Goal: Communication & Community: Answer question/provide support

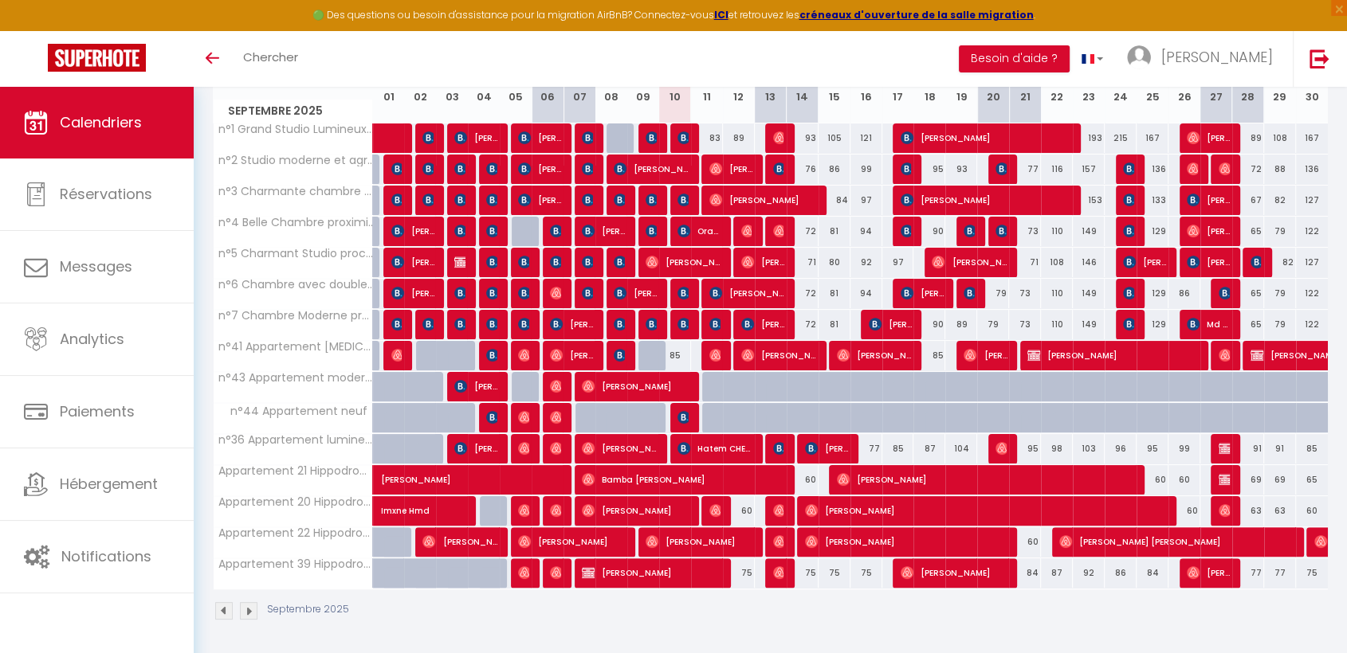
scroll to position [240, 0]
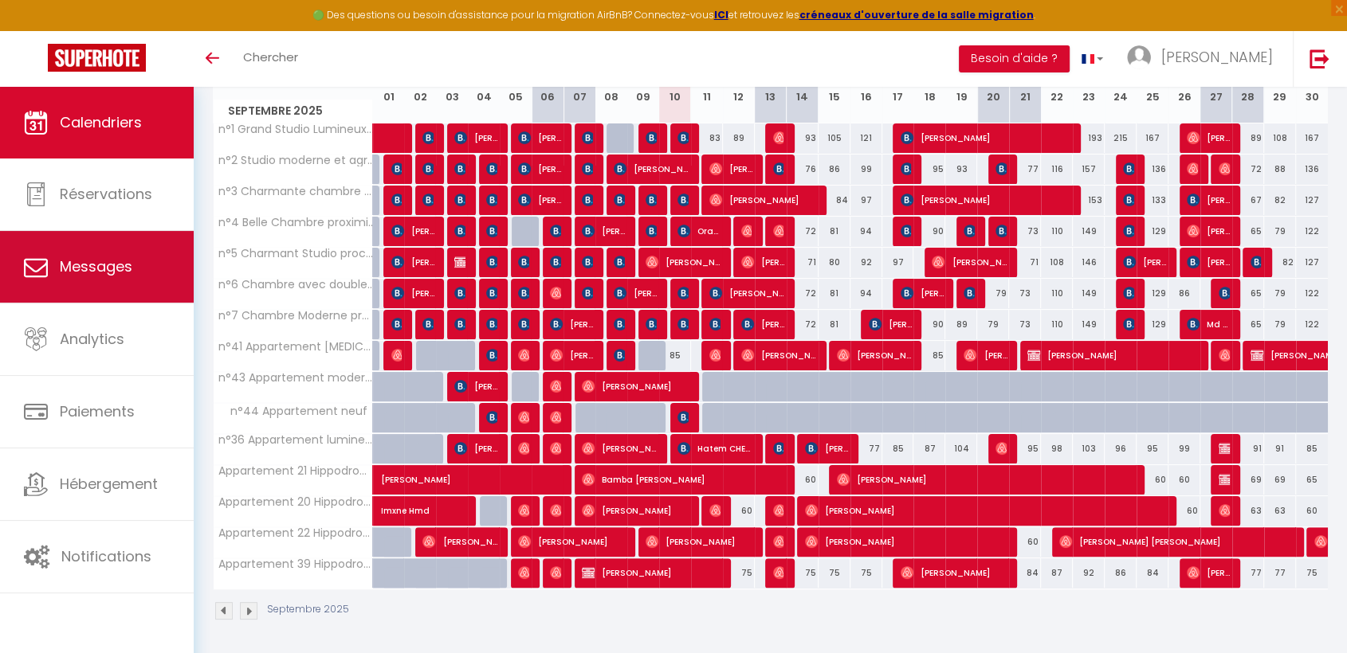
click at [26, 255] on icon at bounding box center [36, 267] width 24 height 24
select select "message"
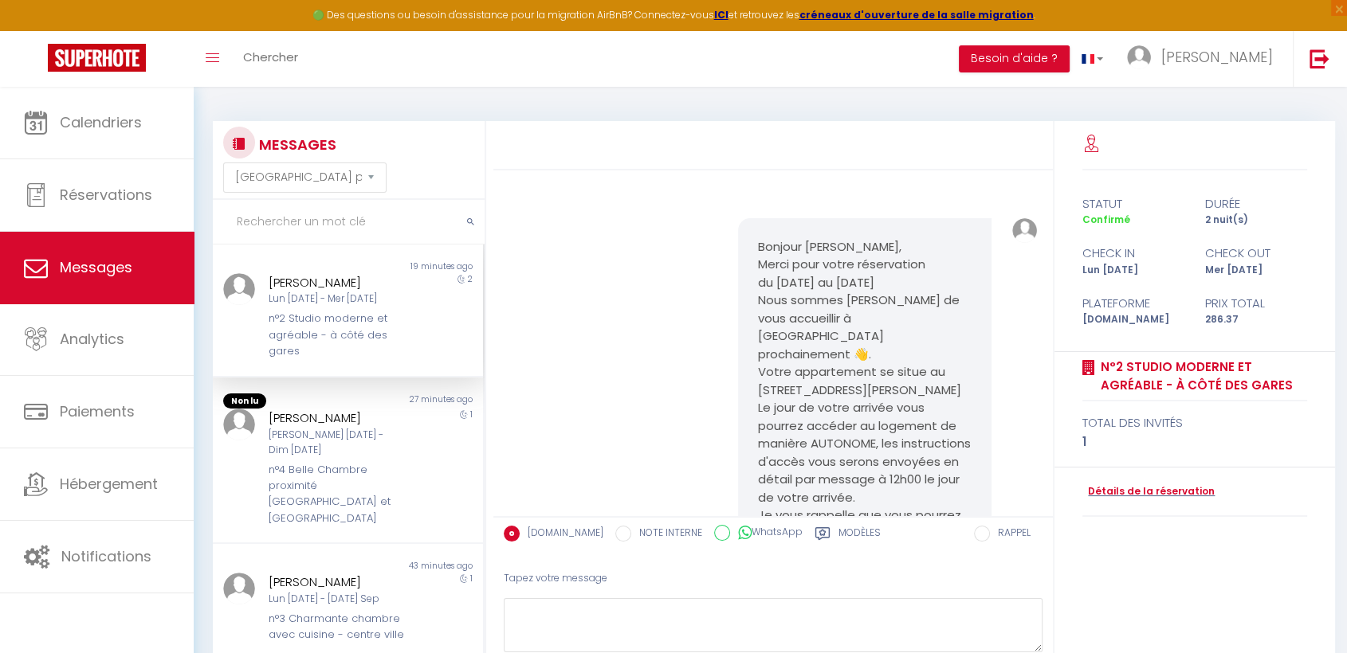
scroll to position [647, 0]
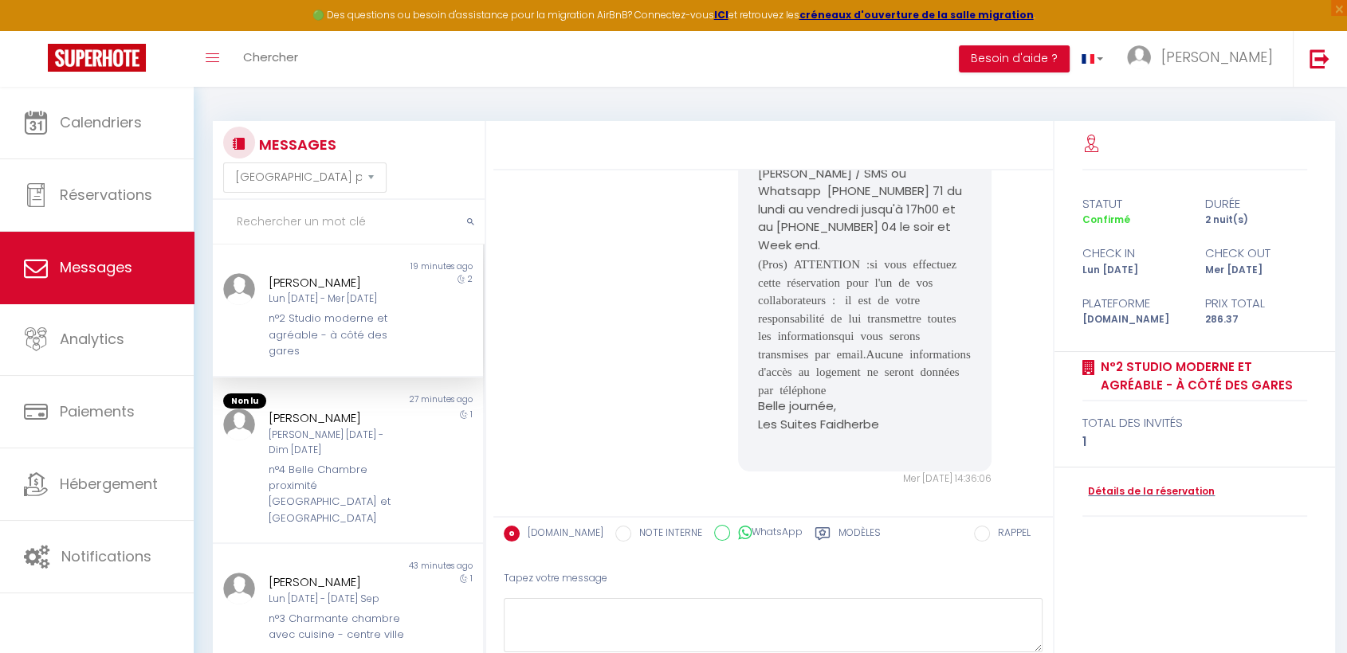
click at [359, 302] on div "Lun [DATE] - Mer [DATE]" at bounding box center [337, 299] width 137 height 15
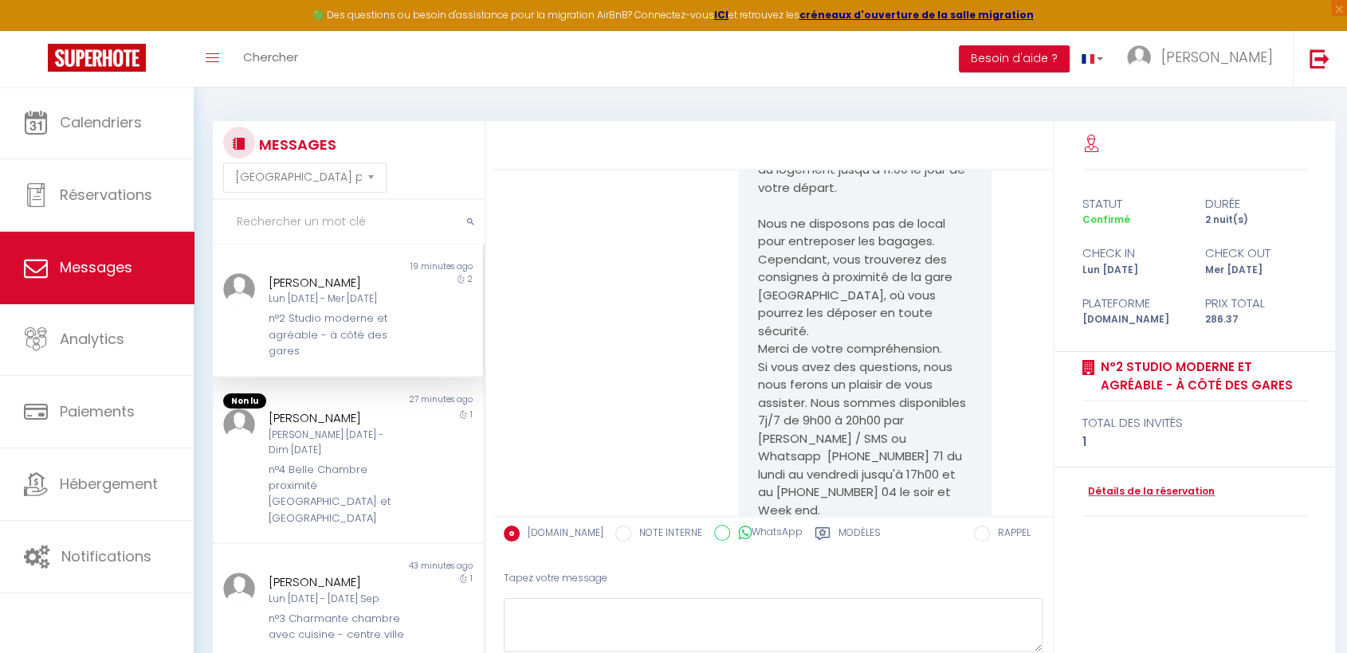
scroll to position [0, 0]
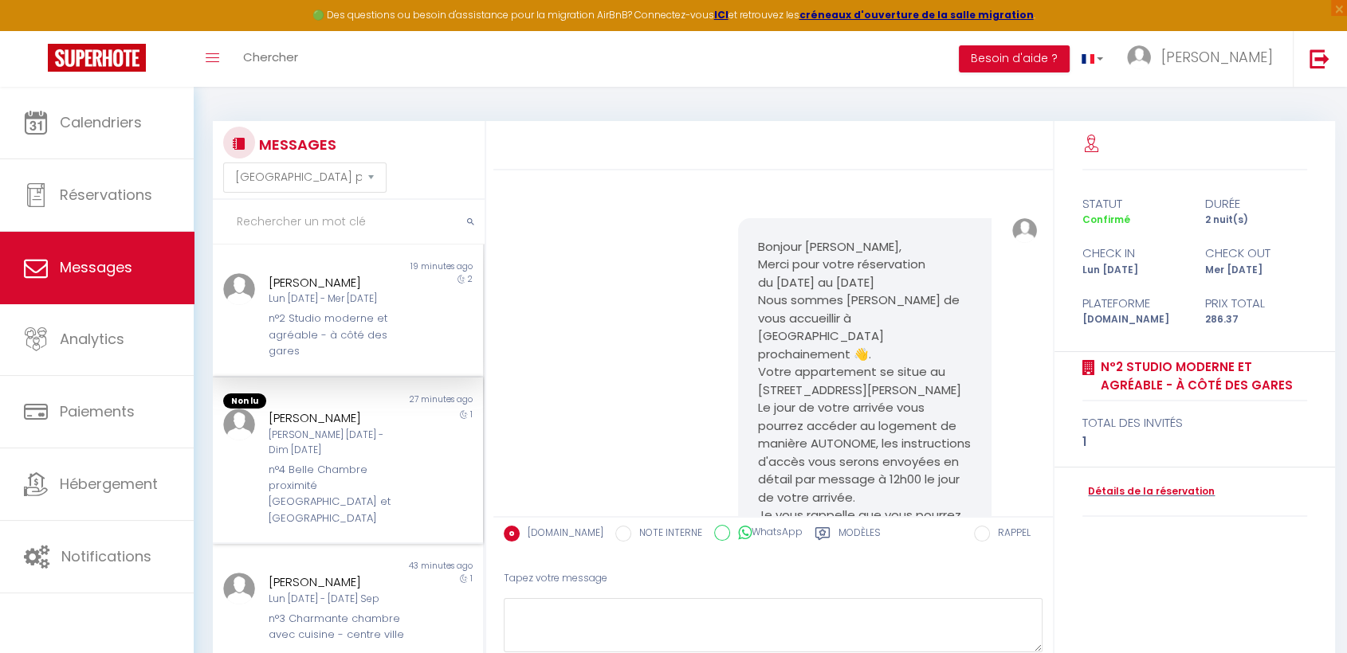
click at [328, 462] on div "n°4 Belle Chambre proximité [GEOGRAPHIC_DATA] et [GEOGRAPHIC_DATA]" at bounding box center [337, 494] width 137 height 65
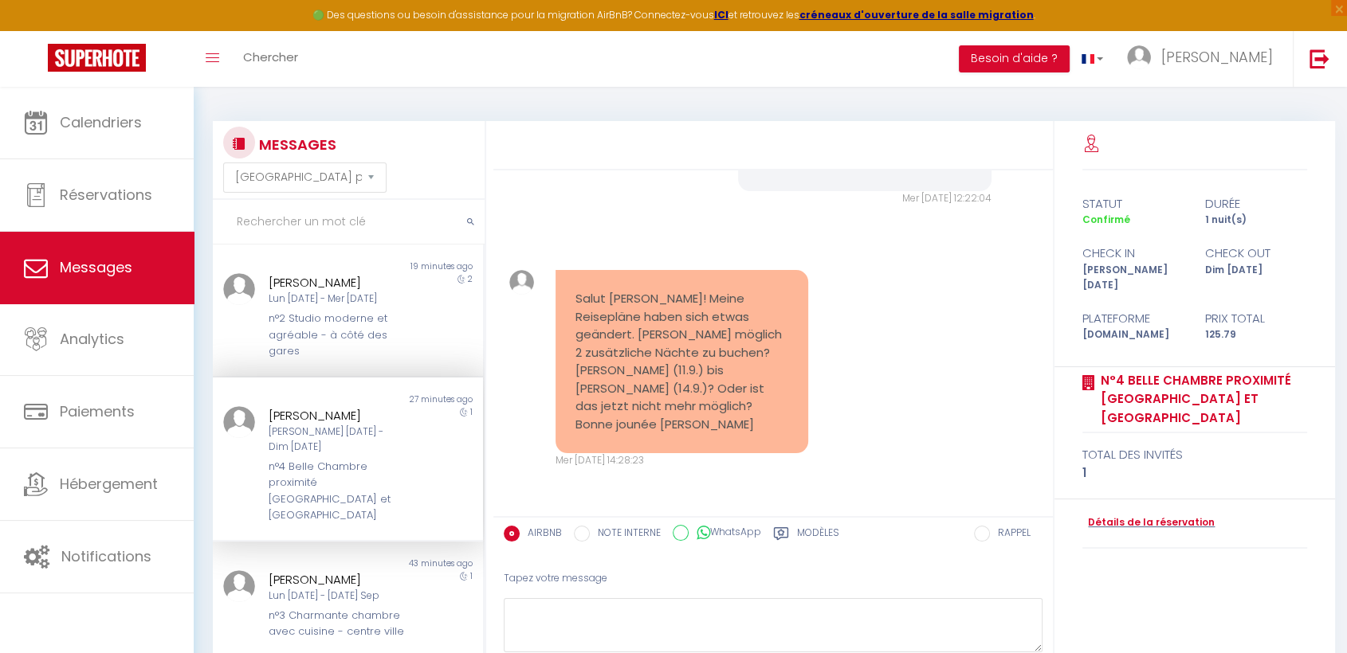
scroll to position [2628, 0]
click at [312, 608] on div "n°3 Charmante chambre avec cuisine - centre ville" at bounding box center [337, 624] width 137 height 33
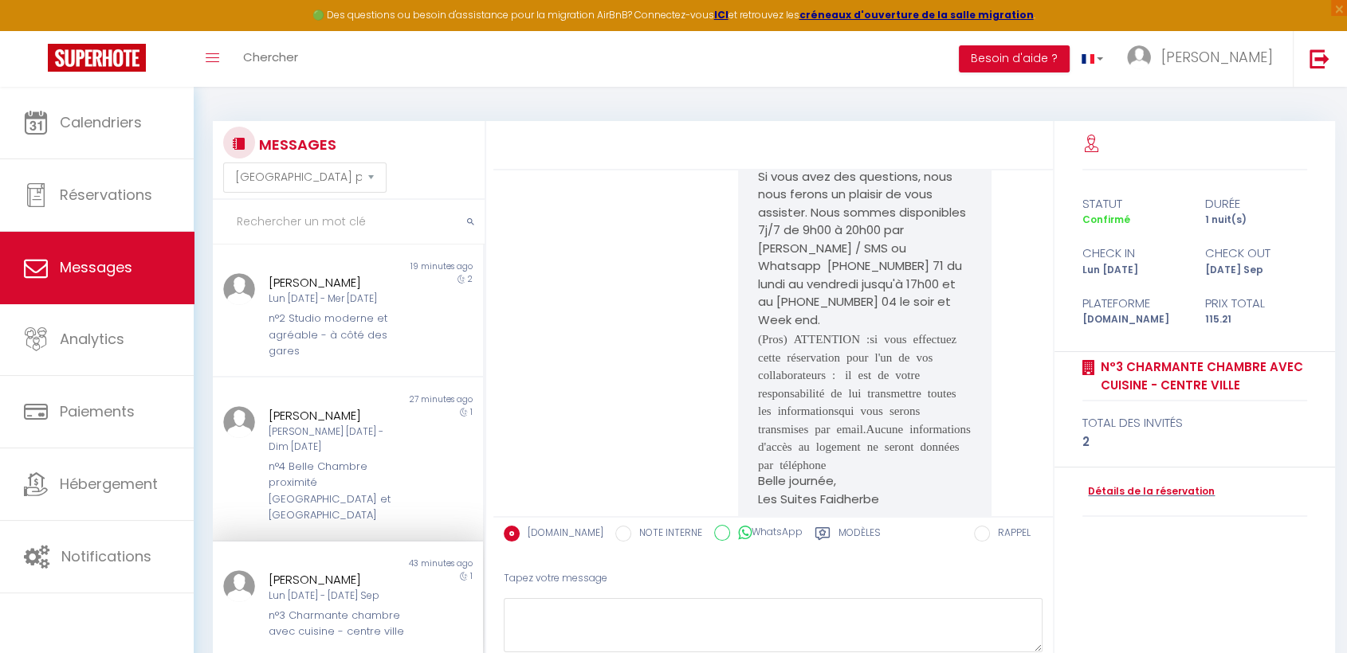
scroll to position [647, 0]
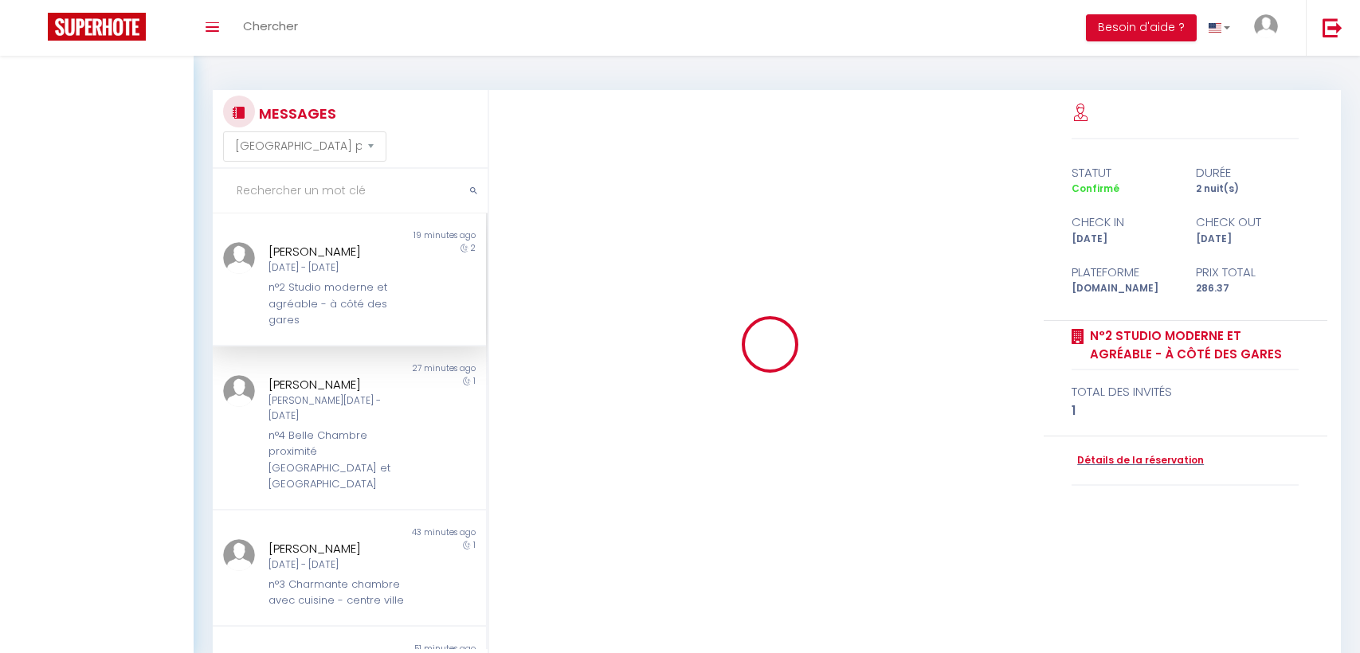
select select "message"
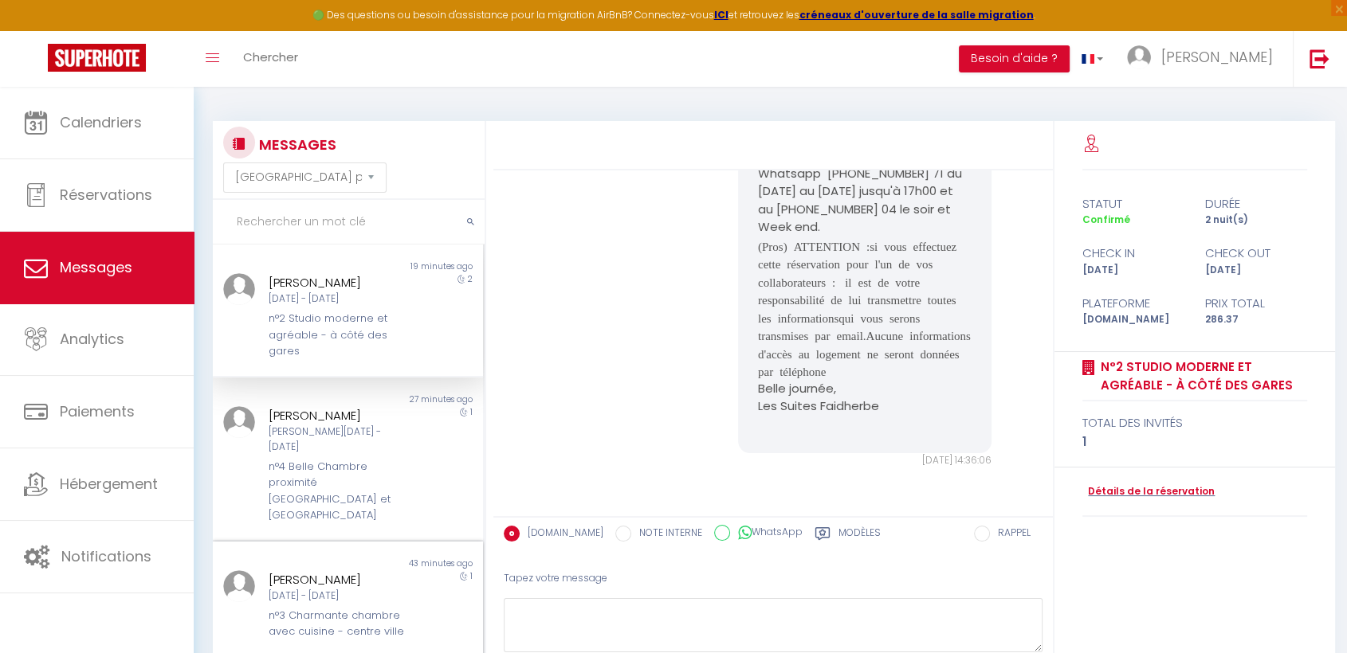
click at [375, 589] on div "Lun [DATE] - [DATE] Sep" at bounding box center [337, 596] width 137 height 15
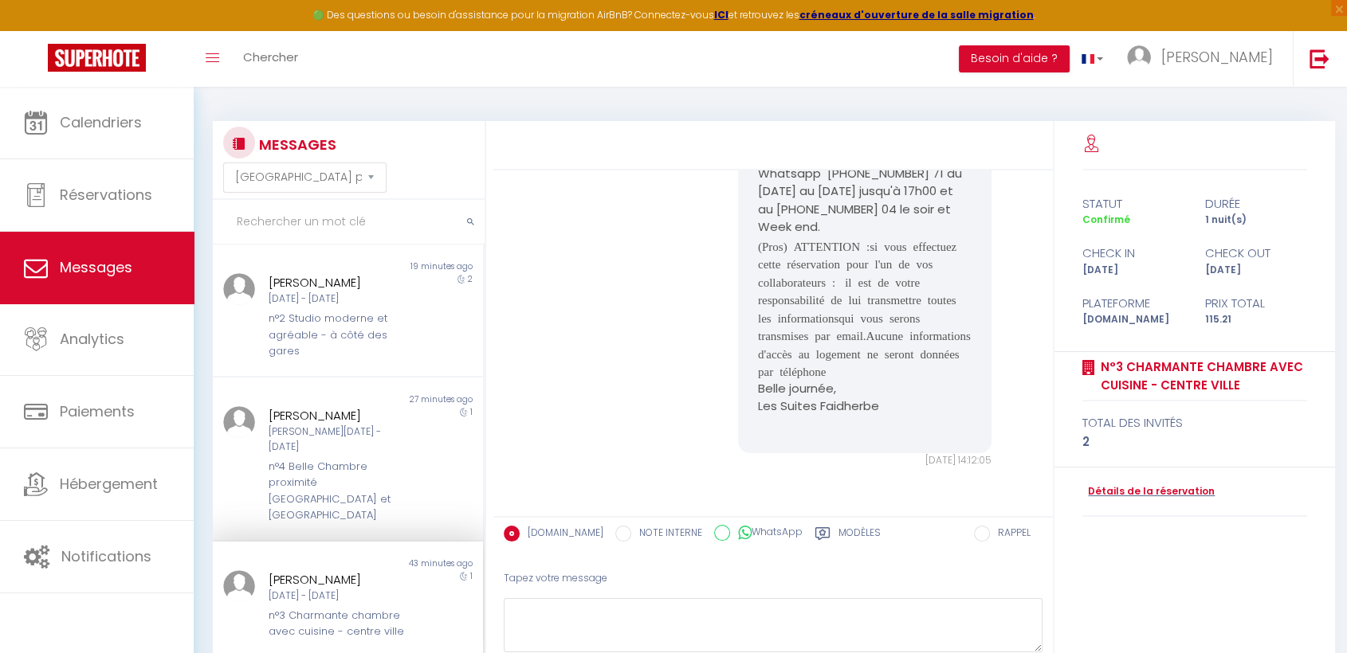
click at [714, 423] on div "Bonjour Claire, Merci pour votre réservation du 15/09/2025 au 16/09/2025 Nous s…" at bounding box center [773, 19] width 548 height 961
click at [344, 608] on div "n°3 Charmante chambre avec cuisine - centre ville" at bounding box center [337, 624] width 137 height 33
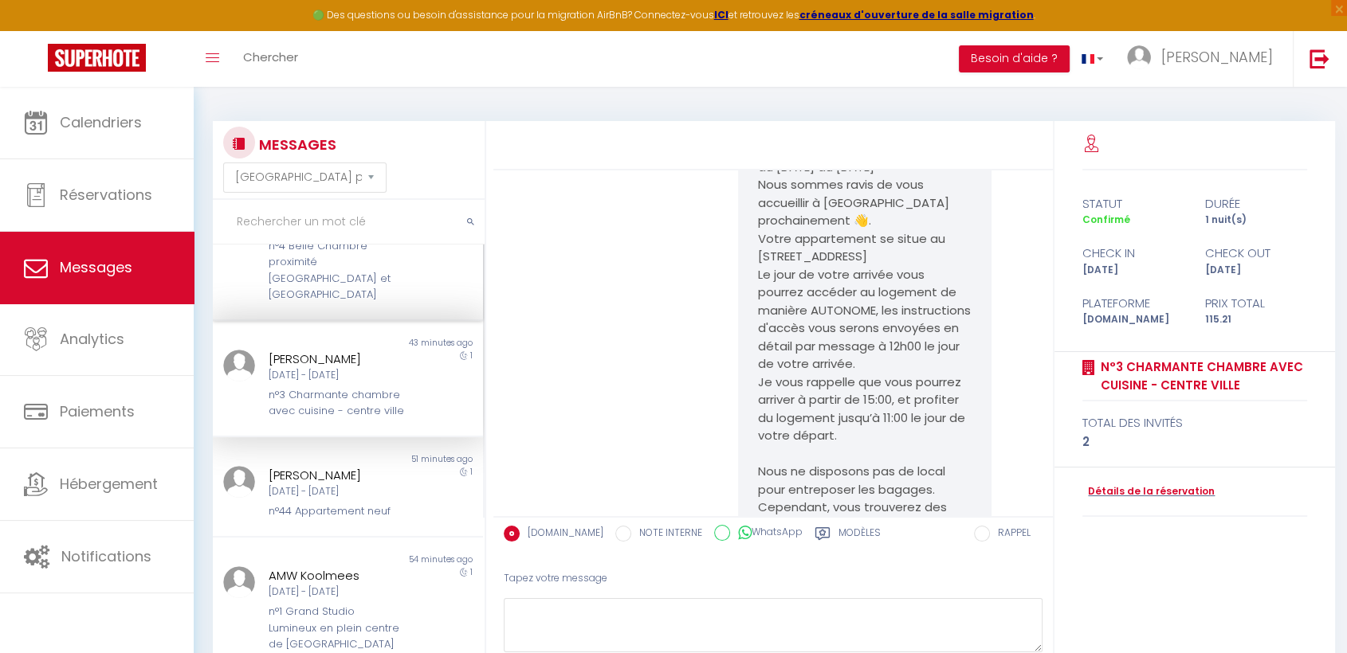
scroll to position [265, 0]
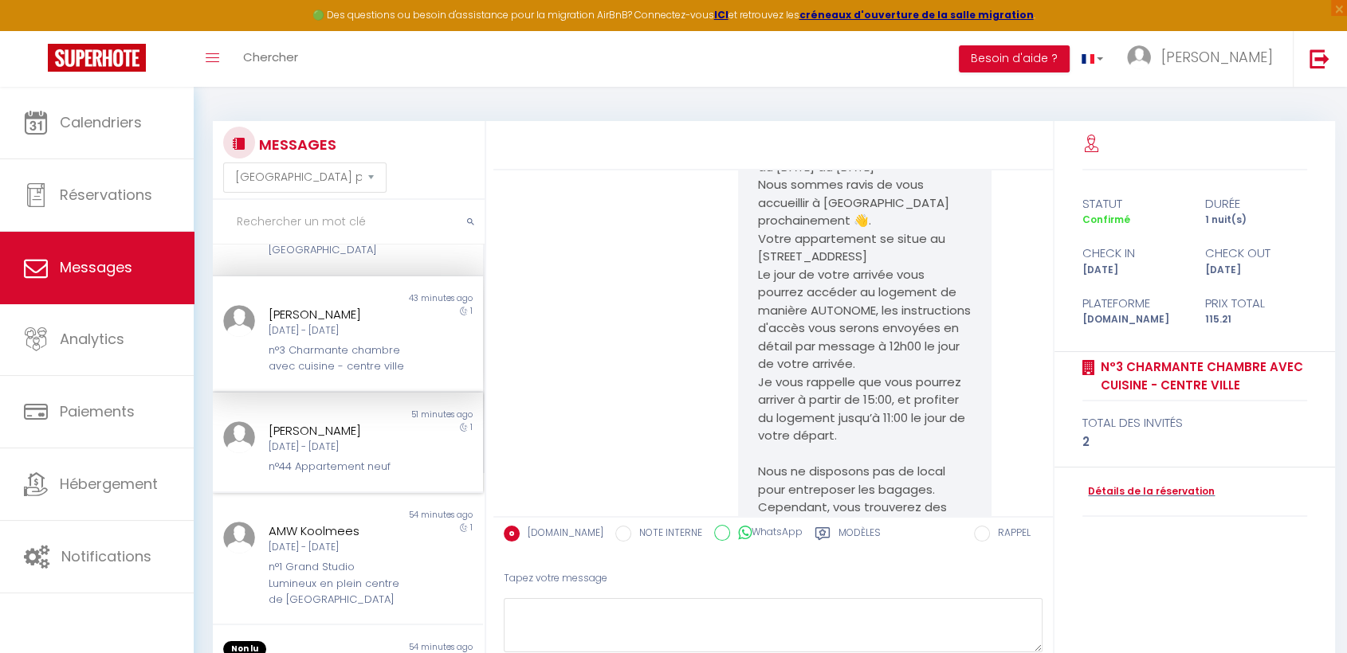
click at [336, 440] on div "Mer [DATE] - Jeu [DATE]" at bounding box center [337, 447] width 137 height 15
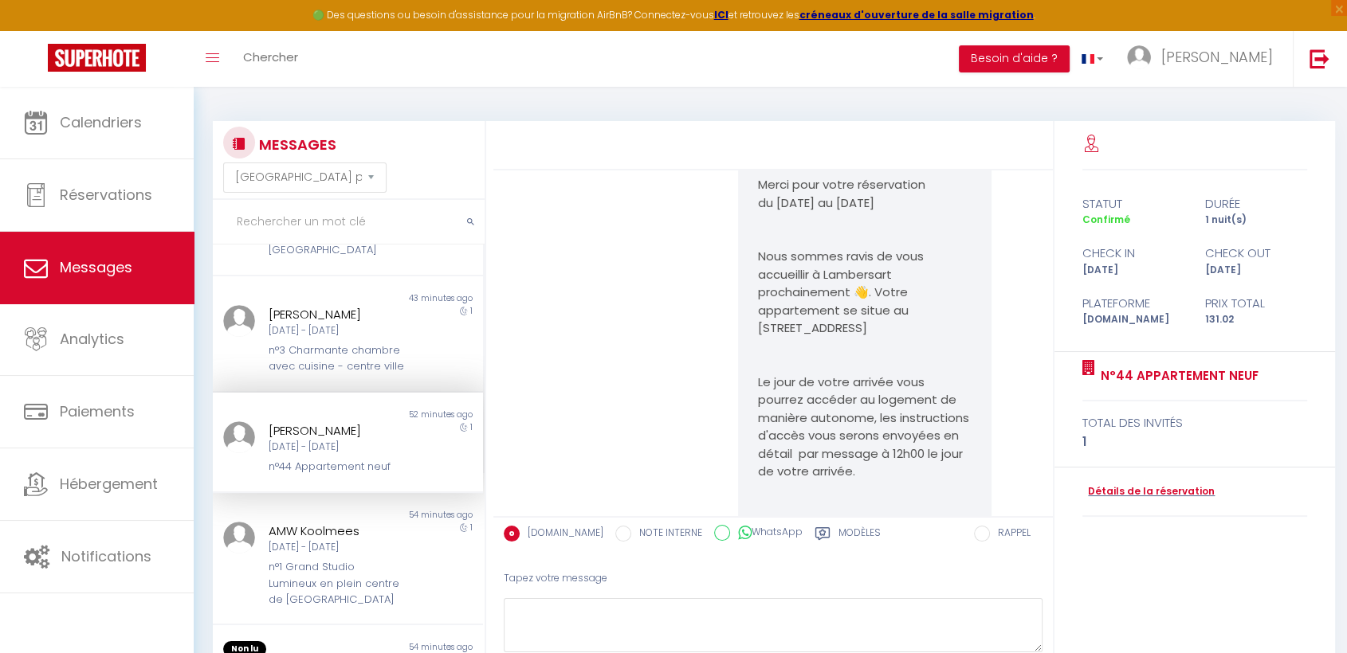
scroll to position [3711, 0]
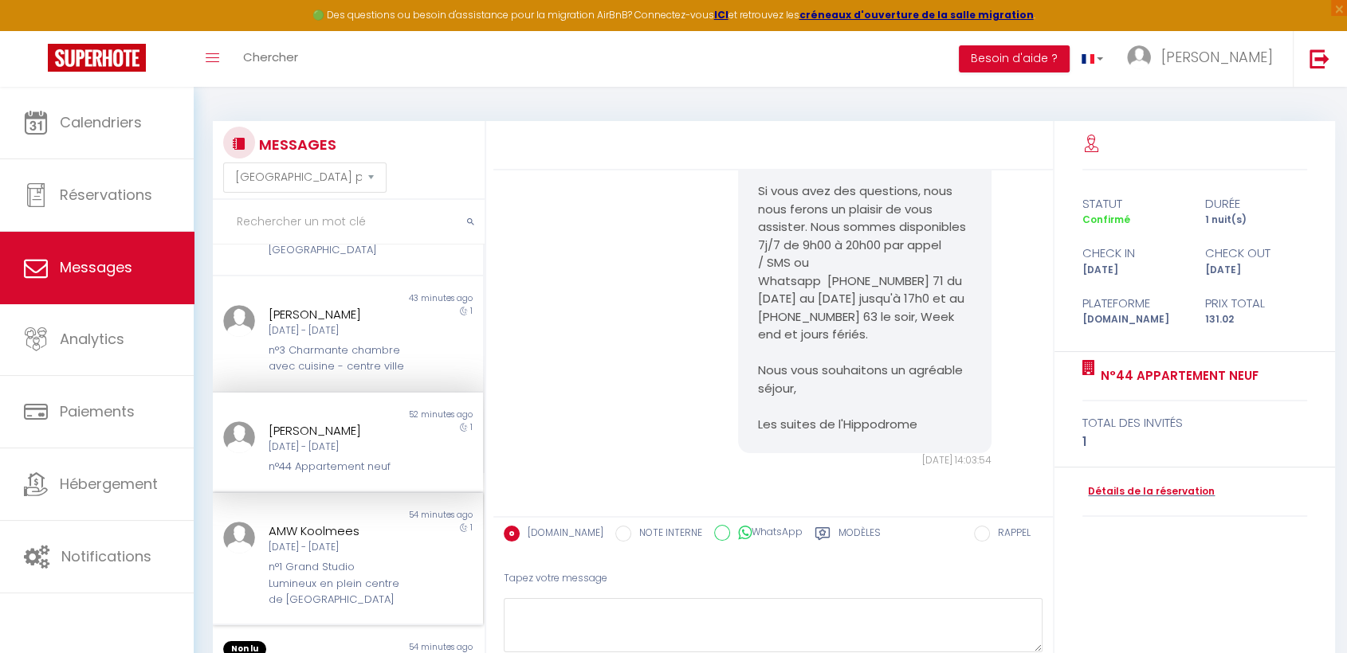
click at [324, 565] on div "n°1 Grand Studio Lumineux en plein centre de [GEOGRAPHIC_DATA]" at bounding box center [337, 583] width 137 height 49
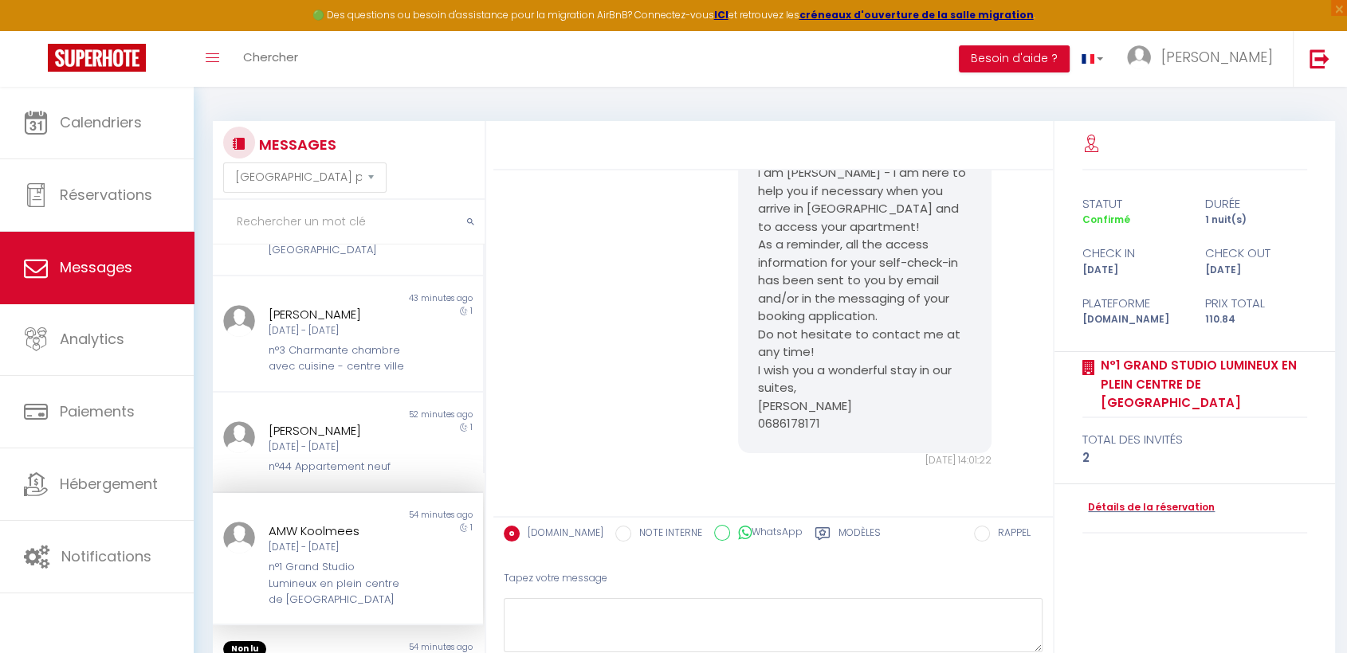
scroll to position [442, 0]
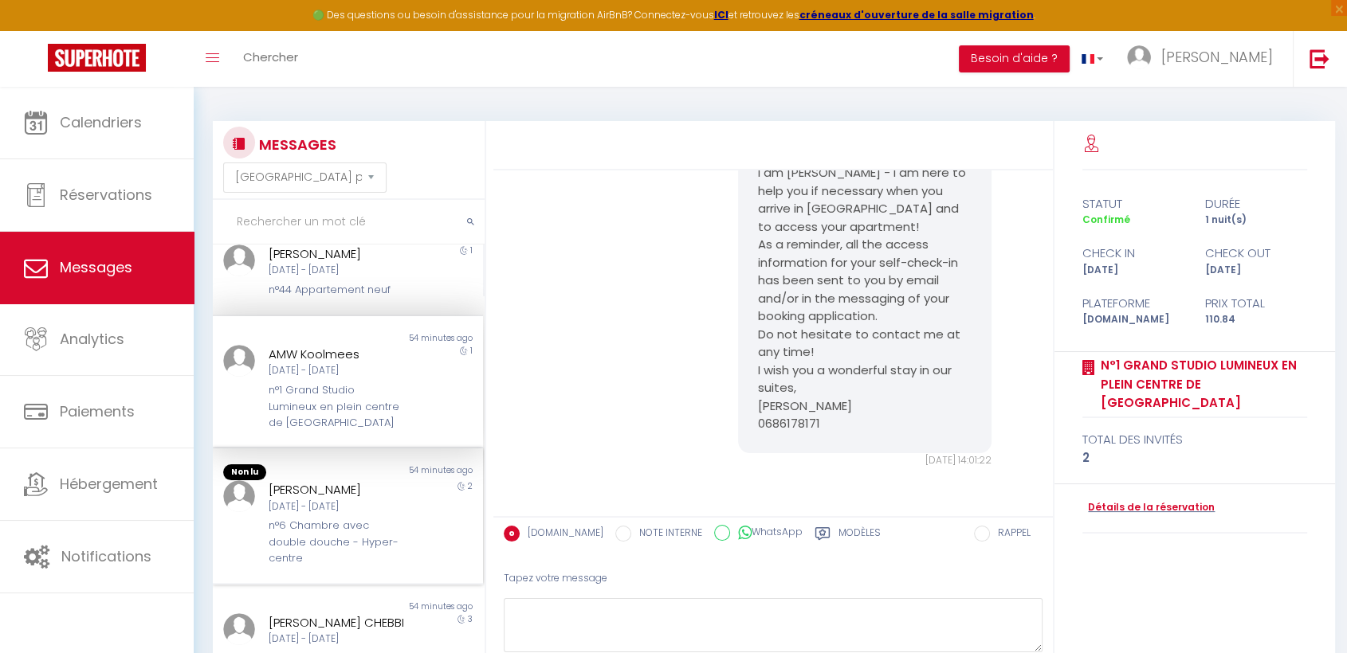
click at [328, 518] on div "n°6 Chambre avec double douche - Hyper-centre" at bounding box center [337, 542] width 137 height 49
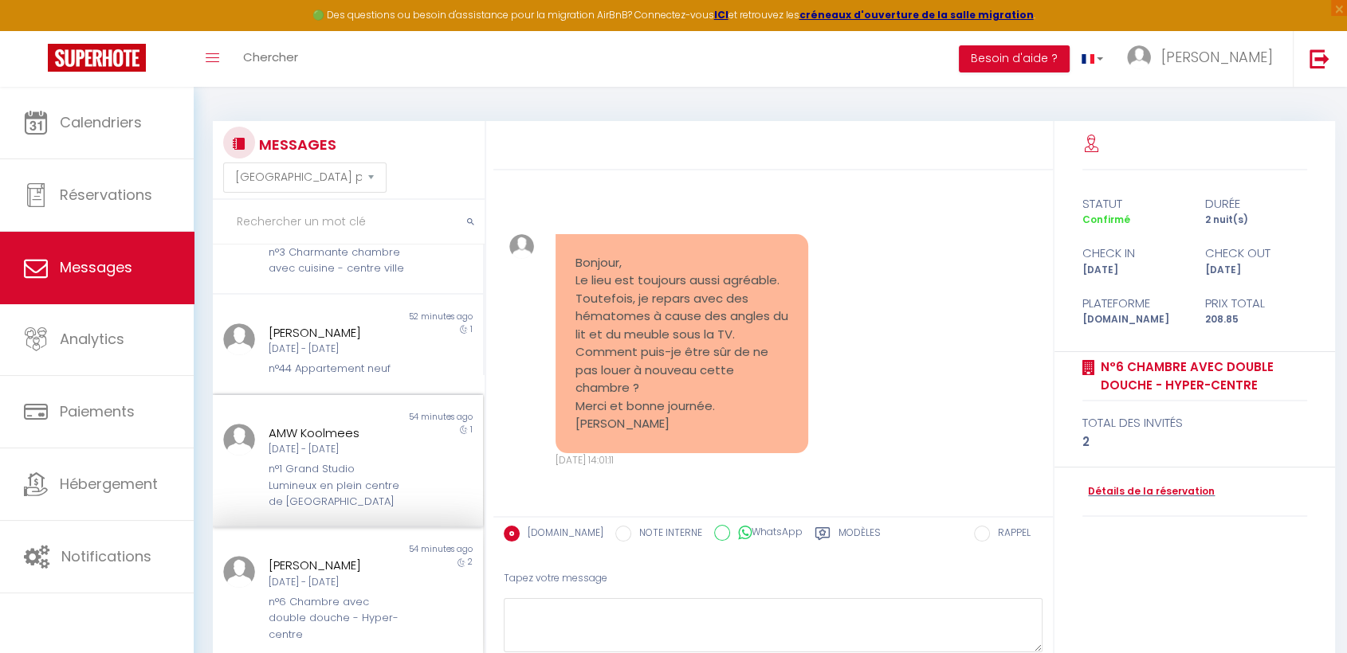
scroll to position [531, 0]
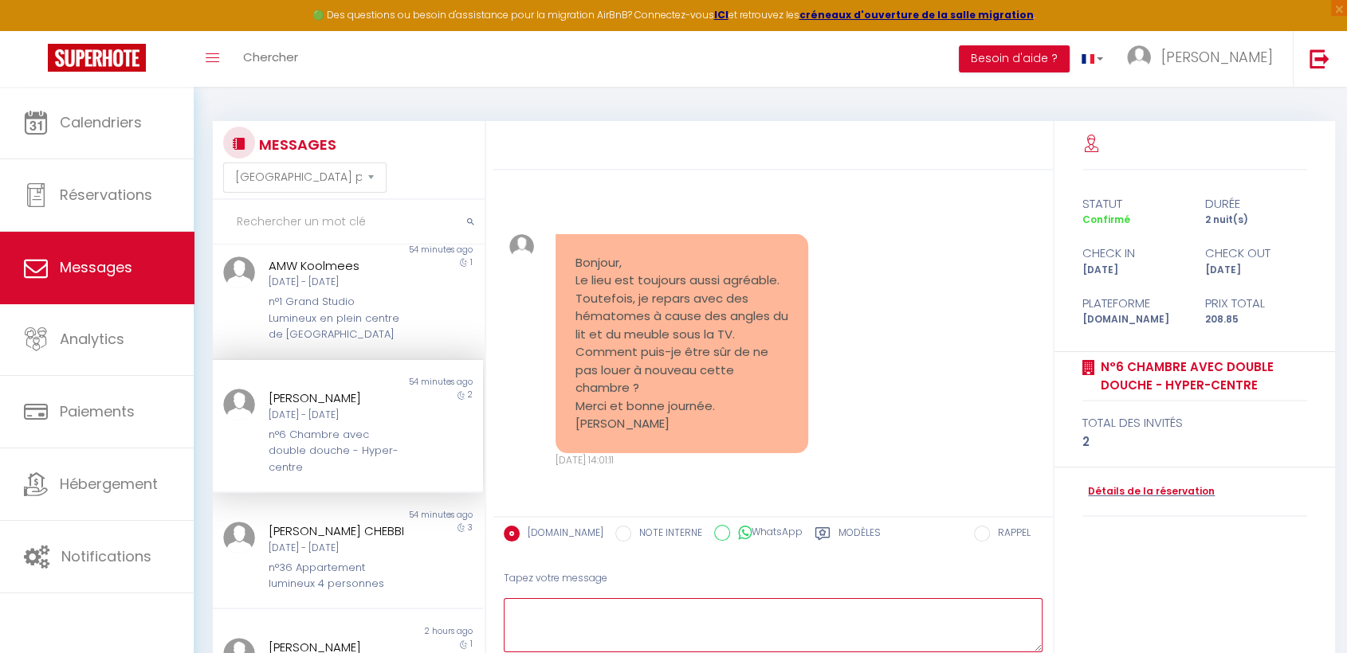
click at [639, 602] on textarea at bounding box center [773, 626] width 539 height 55
click at [796, 626] on textarea "Bonjour Claire, Je suis vraiment désolée pour cela! Vous avez reservé la chambr…" at bounding box center [773, 626] width 539 height 55
drag, startPoint x: 796, startPoint y: 626, endPoint x: 771, endPoint y: 630, distance: 25.0
click at [769, 630] on textarea "Bonjour Claire, Je suis vraiment désolée pour cela! Vous avez reservé la chambr…" at bounding box center [773, 626] width 539 height 55
click at [787, 626] on textarea "Bonjour Claire, Je suis vraiment désolée pour cela! Vous avez reservé la chambr…" at bounding box center [773, 626] width 539 height 55
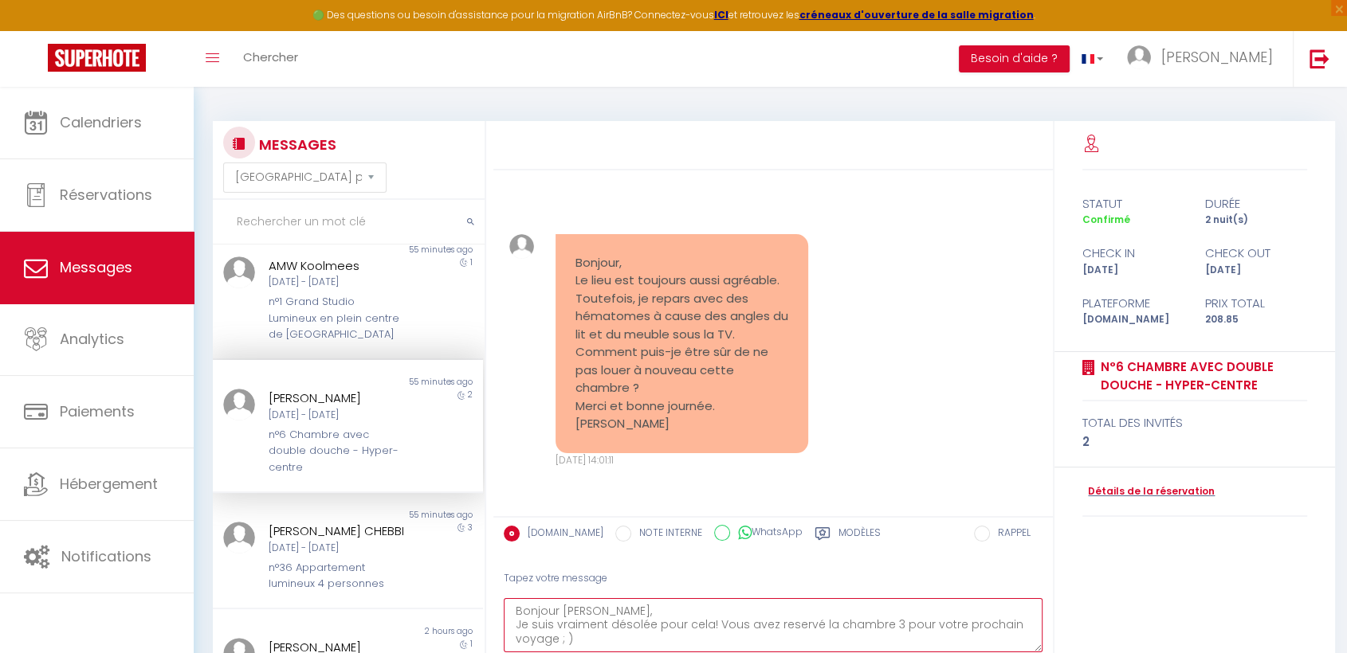
click at [787, 626] on textarea "Bonjour Claire, Je suis vraiment désolée pour cela! Vous avez reservé la chambr…" at bounding box center [773, 626] width 539 height 55
click at [794, 626] on textarea "Bonjour Claire, Je suis vraiment désolée pour cela! Vous avez reservé la chambr…" at bounding box center [773, 626] width 539 height 55
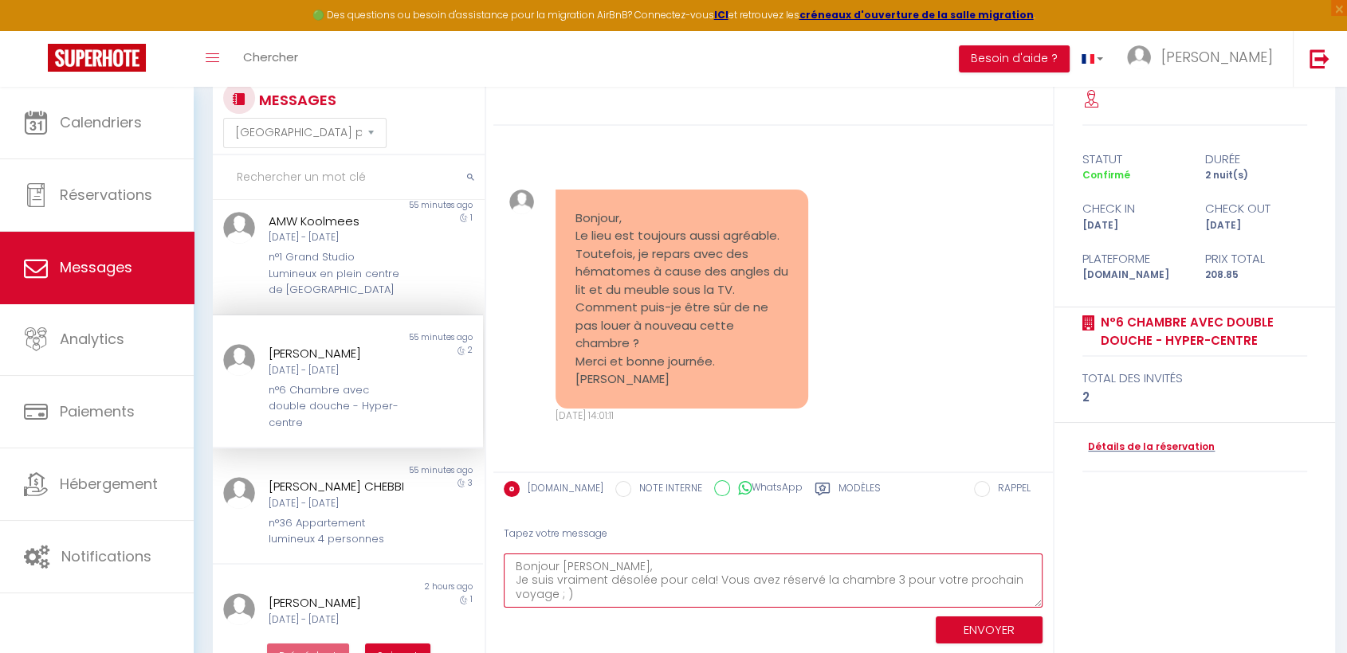
scroll to position [87, 0]
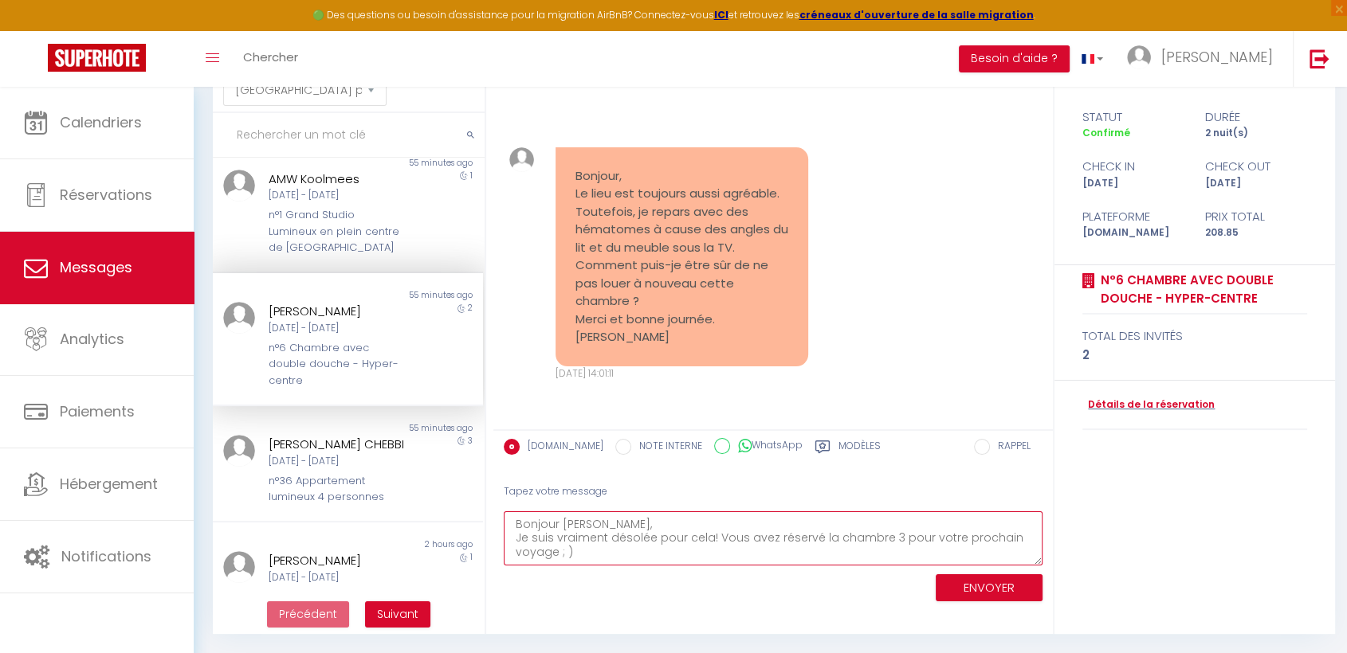
type textarea "Bonjour Claire, Je suis vraiment désolée pour cela! Vous avez réservé la chambr…"
click at [979, 588] on button "ENVOYER" at bounding box center [989, 589] width 107 height 28
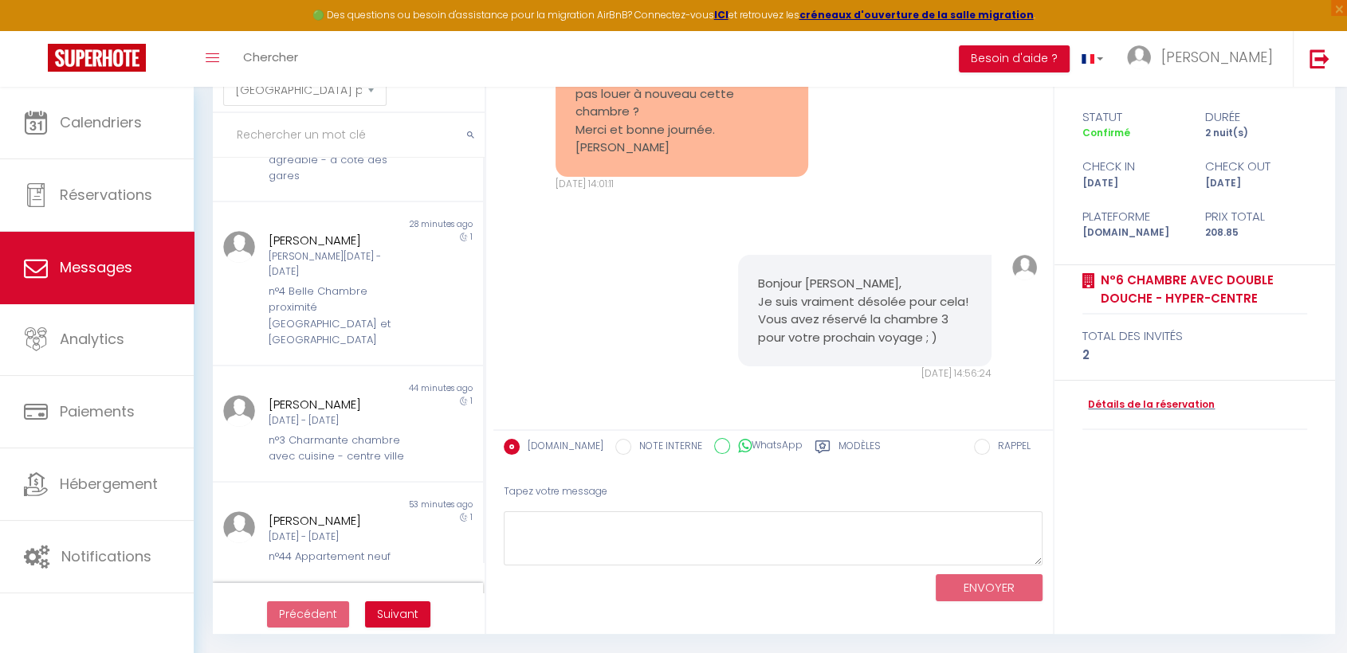
scroll to position [0, 0]
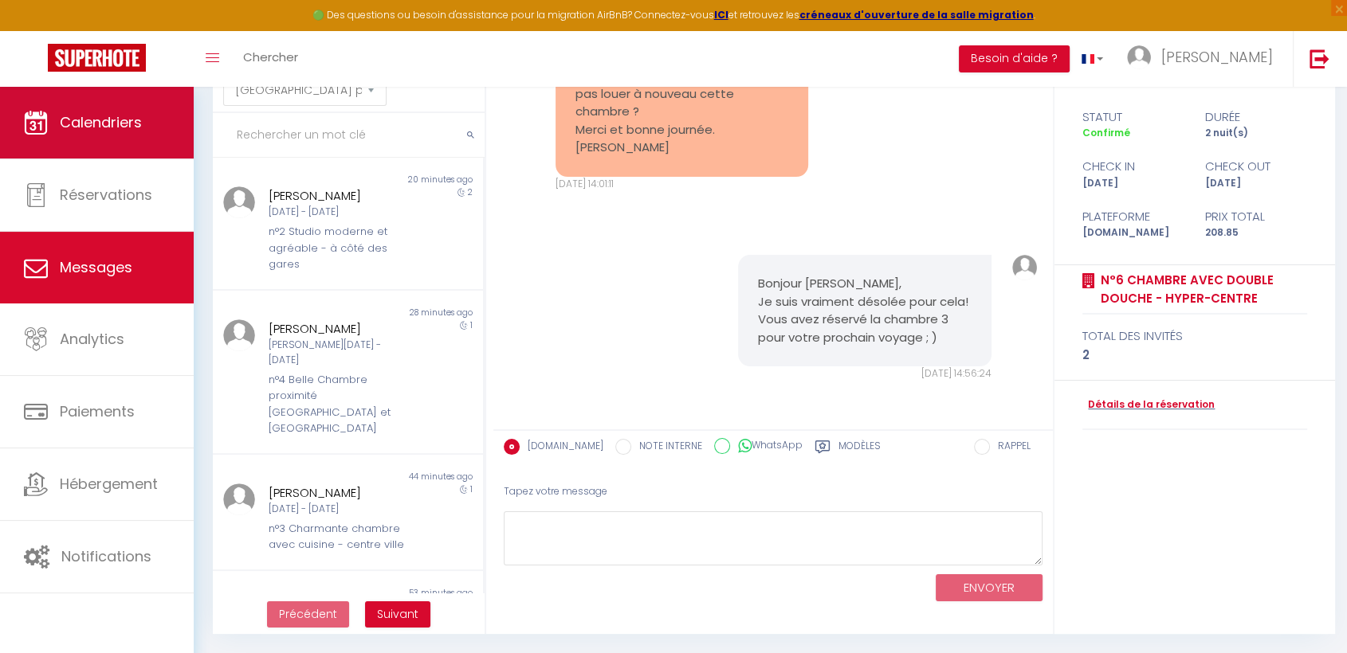
click at [46, 152] on link "Calendriers" at bounding box center [97, 123] width 194 height 72
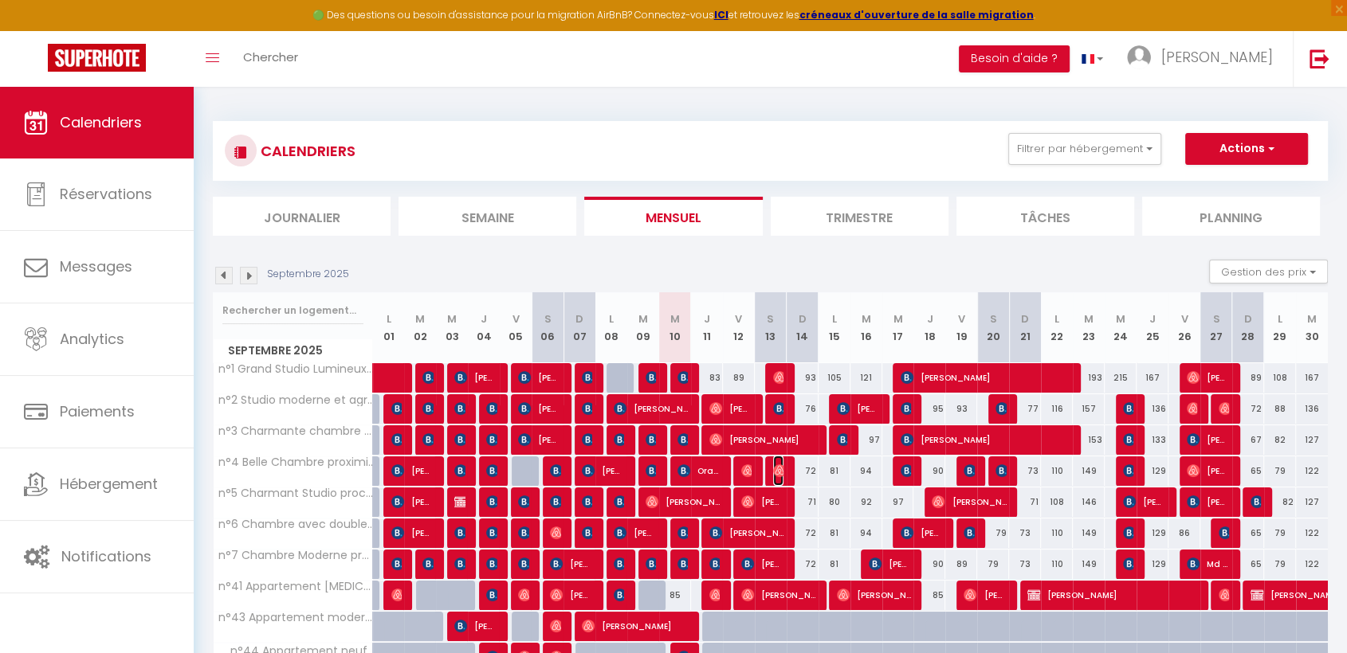
click at [779, 468] on img at bounding box center [779, 471] width 13 height 13
select select "OK"
select select "0"
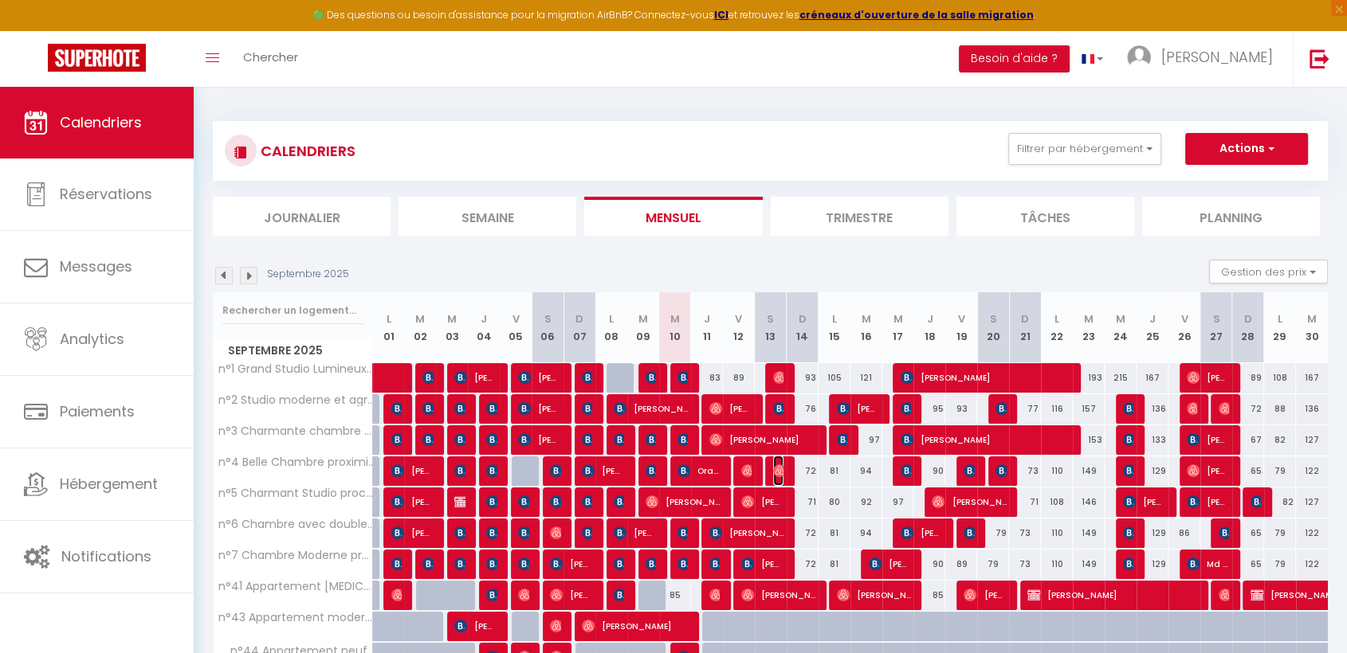
select select "1"
select select
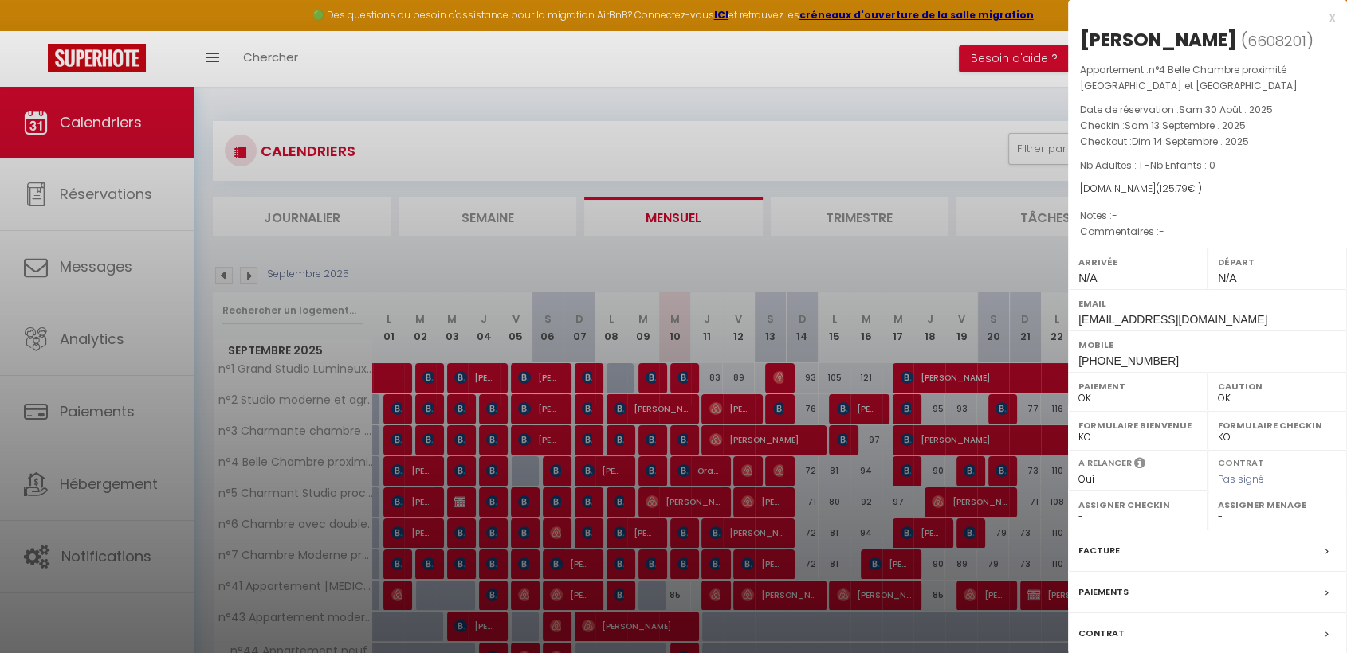
click at [744, 458] on div at bounding box center [673, 326] width 1347 height 653
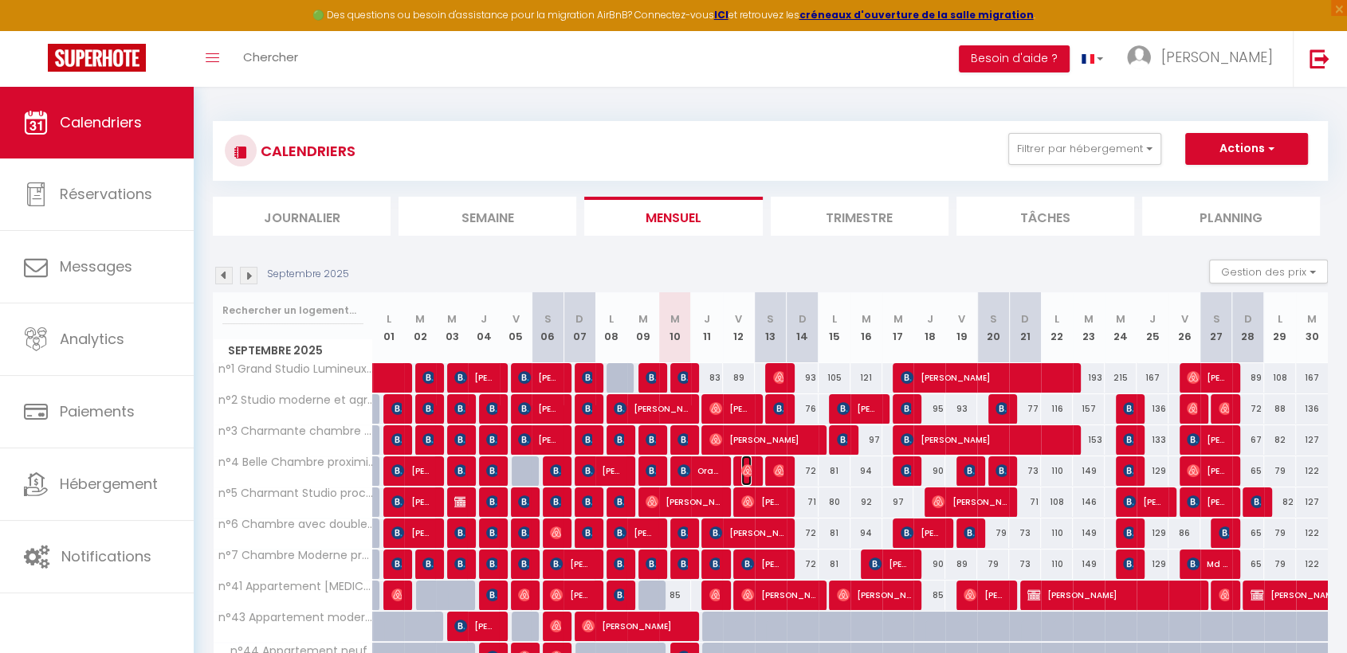
click at [744, 458] on span "[PERSON_NAME]" at bounding box center [746, 471] width 10 height 30
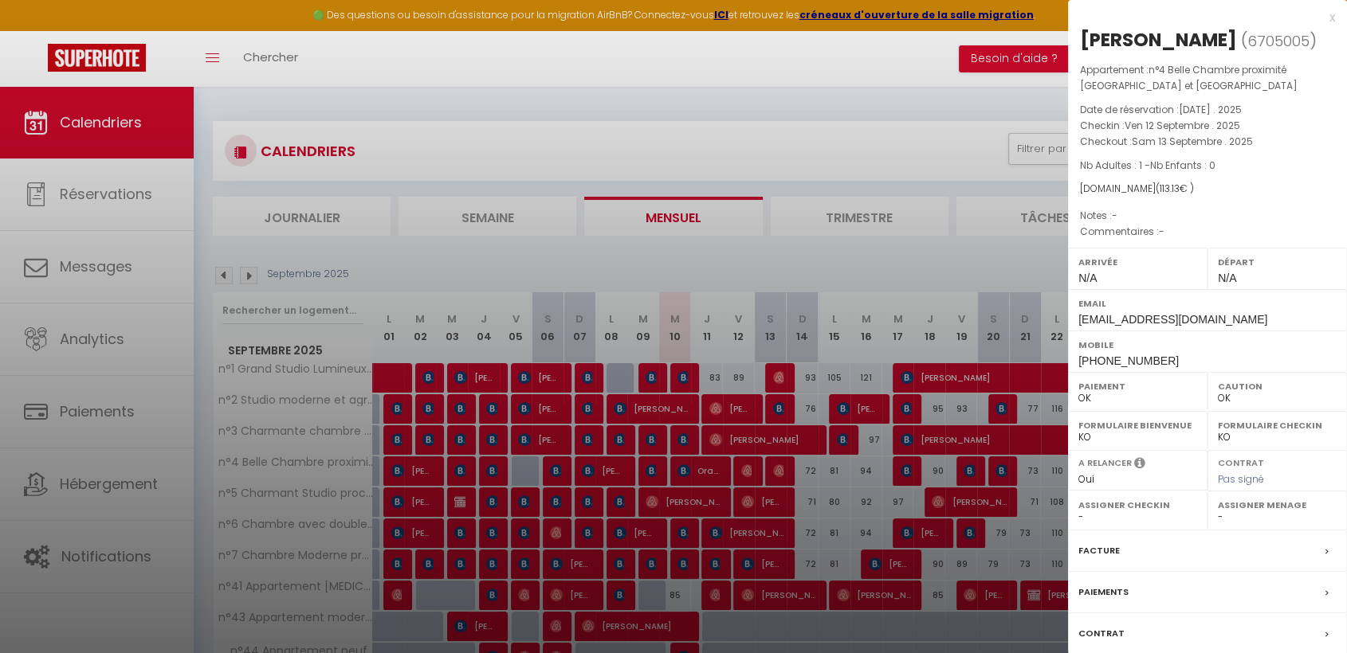
click at [778, 481] on div at bounding box center [673, 326] width 1347 height 653
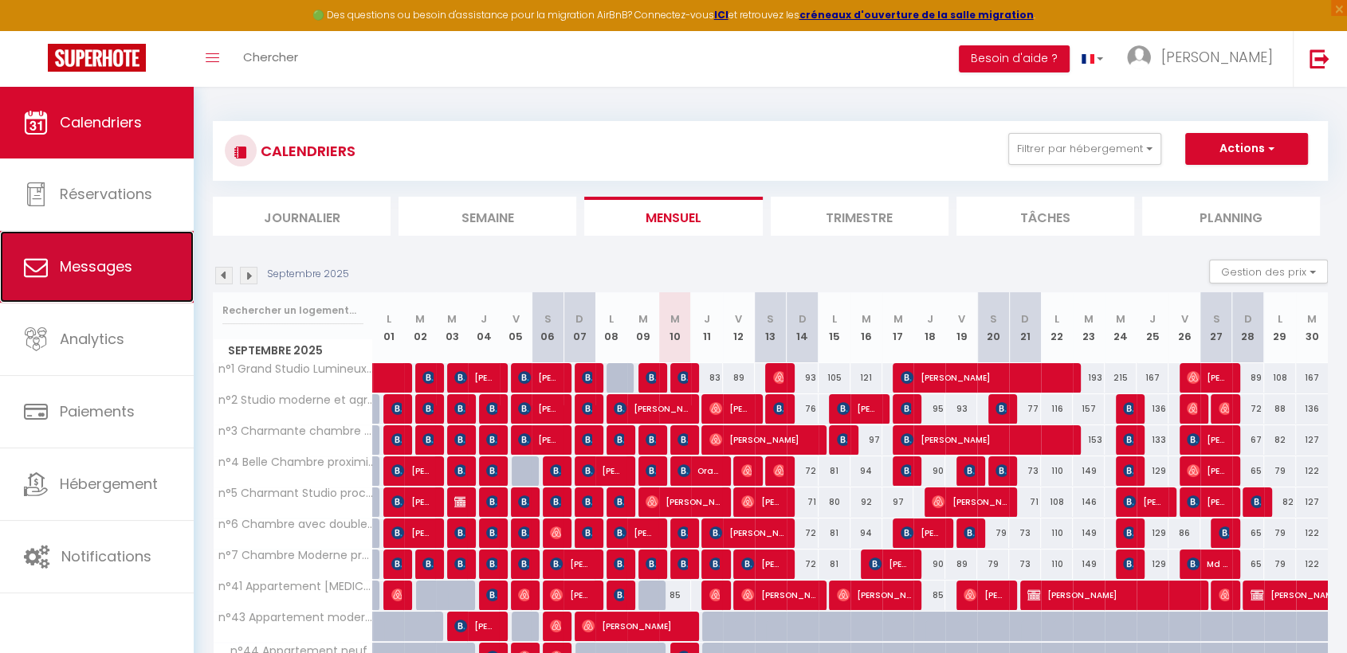
click at [51, 253] on link "Messages" at bounding box center [97, 267] width 194 height 72
select select "message"
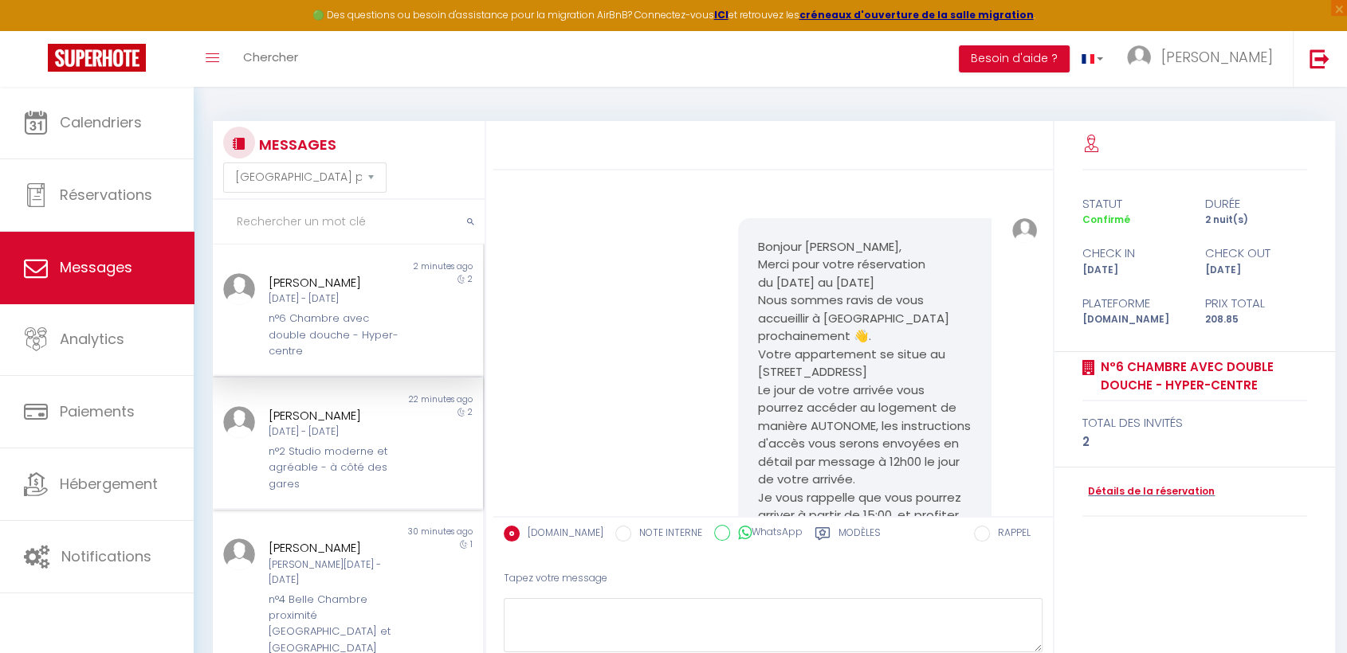
scroll to position [6197, 0]
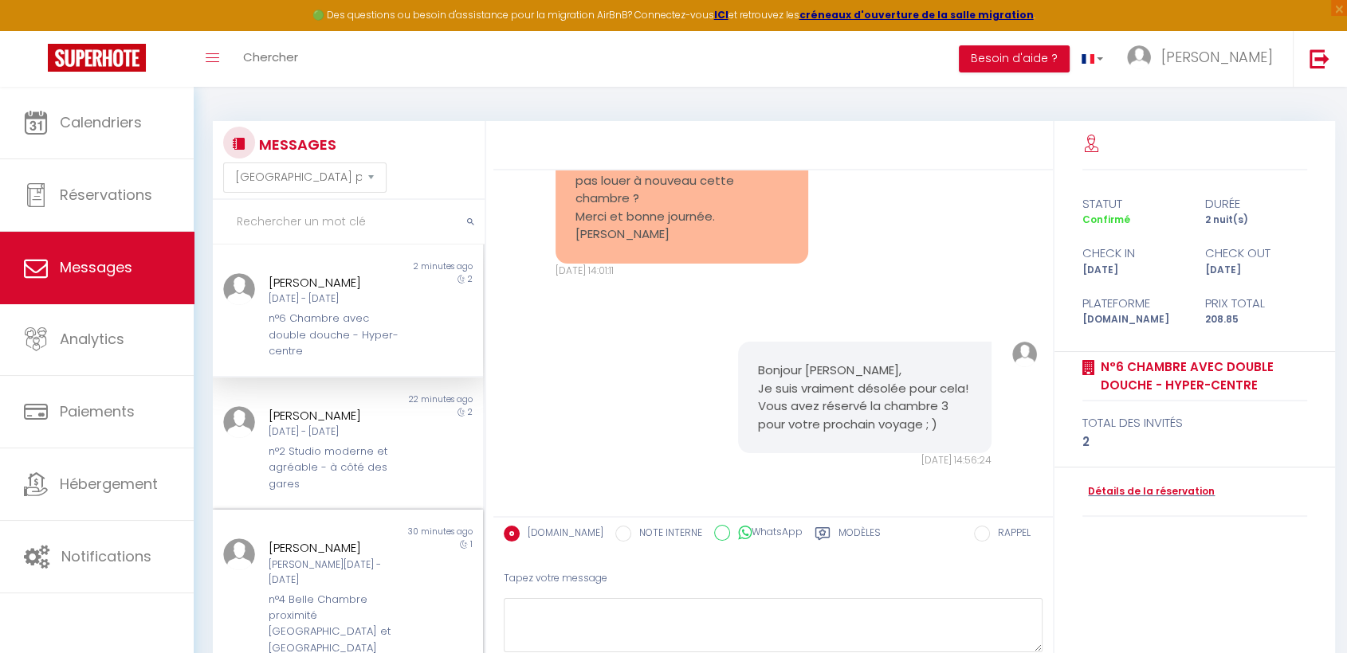
click at [390, 592] on div "n°4 Belle Chambre proximité [GEOGRAPHIC_DATA] et [GEOGRAPHIC_DATA]" at bounding box center [337, 624] width 137 height 65
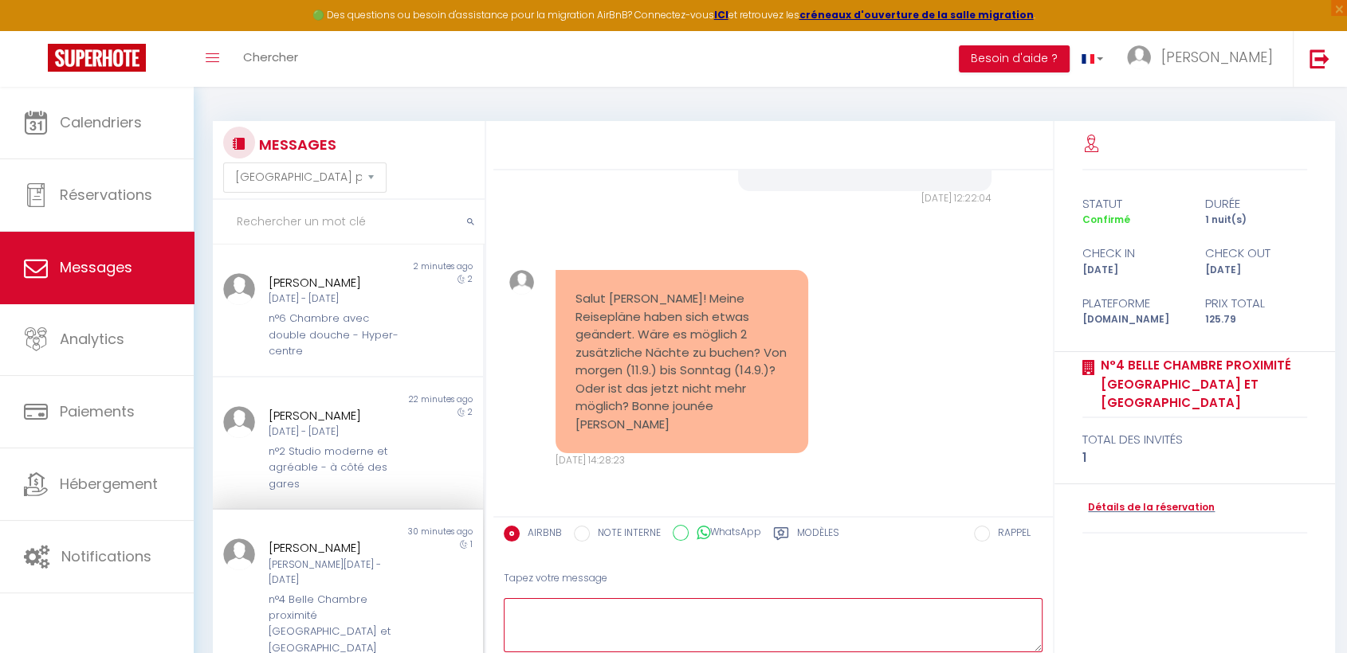
click at [588, 623] on textarea at bounding box center [773, 626] width 539 height 55
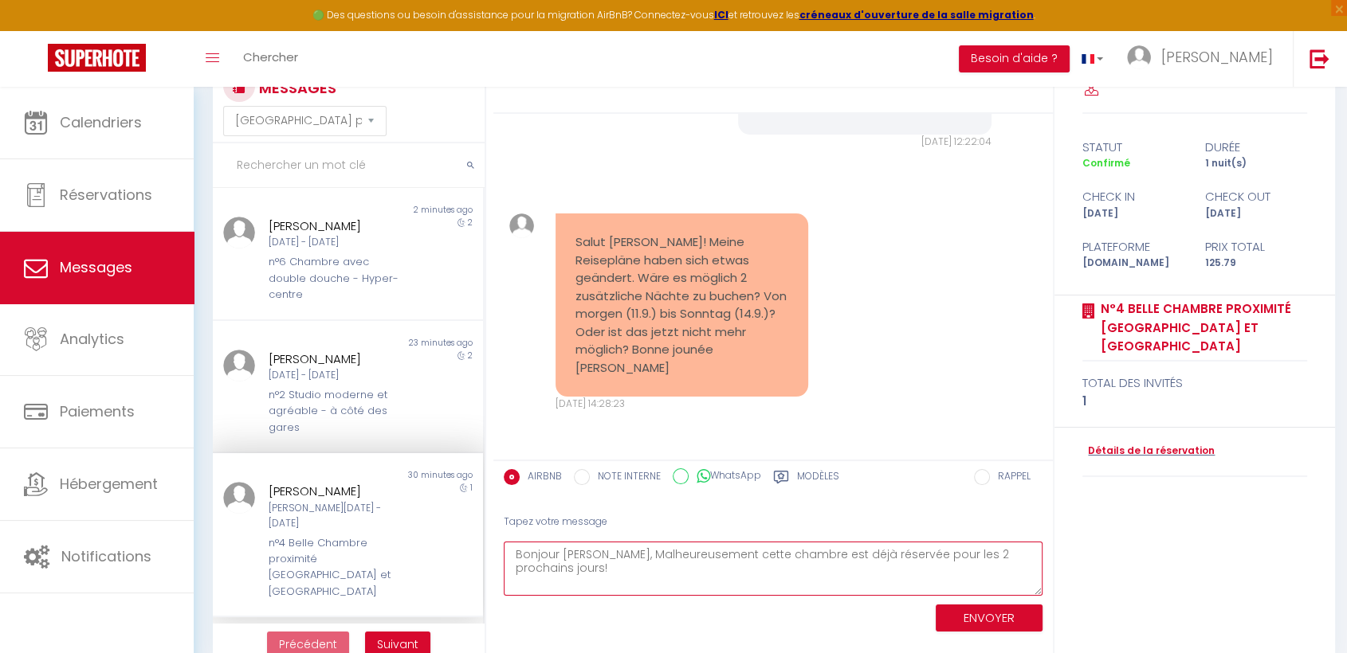
scroll to position [87, 0]
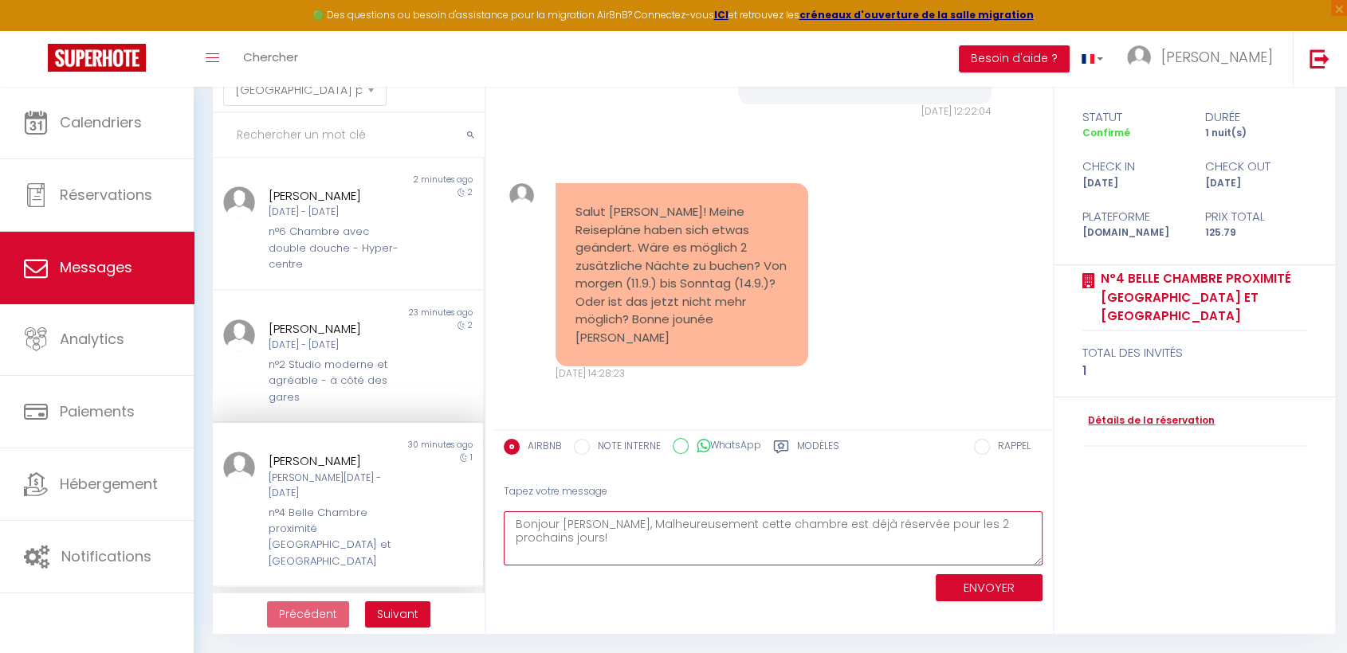
type textarea "Bonjour Hanna, Malheureusement cette chambre est déjà réservée pour les 2 proch…"
click at [977, 579] on button "ENVOYER" at bounding box center [989, 589] width 107 height 28
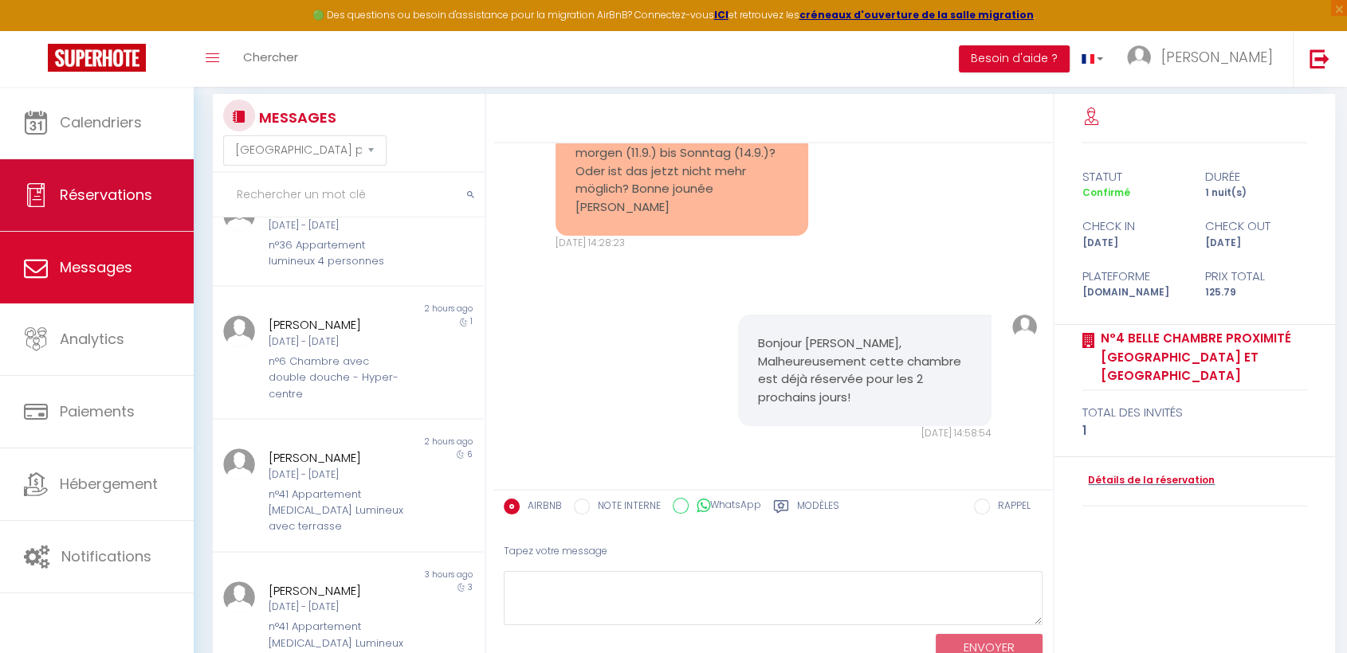
scroll to position [0, 0]
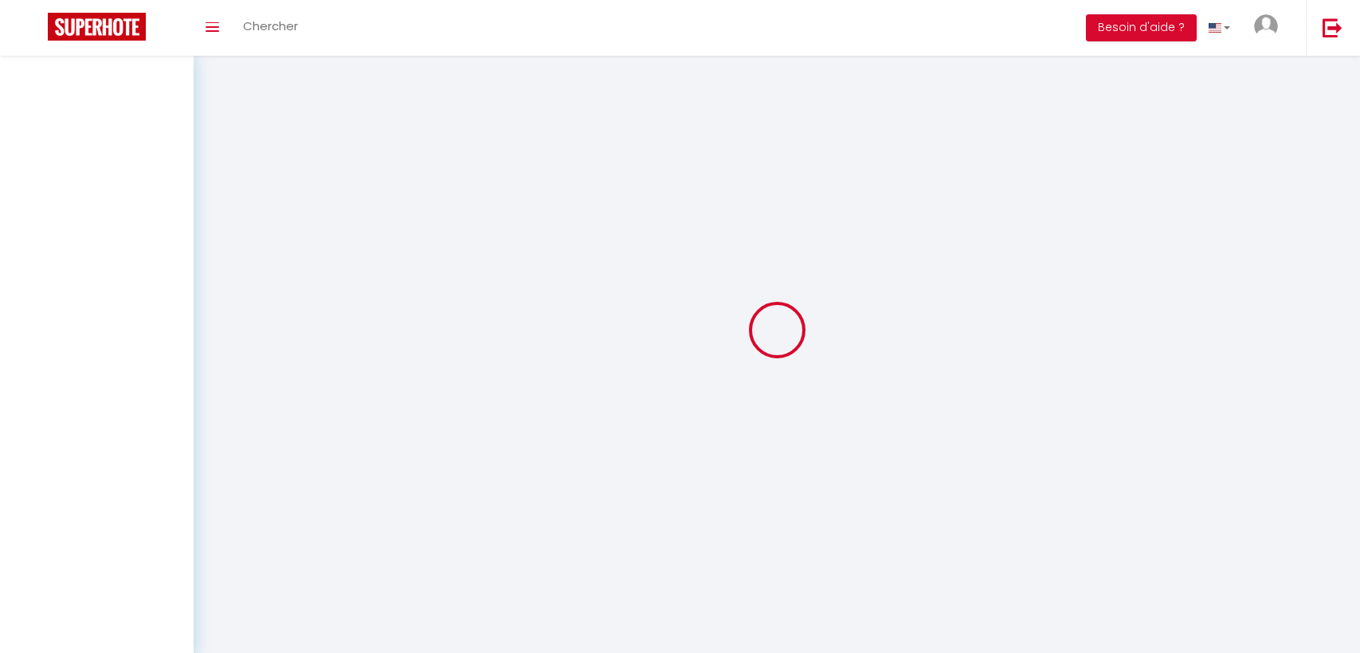
select select "message"
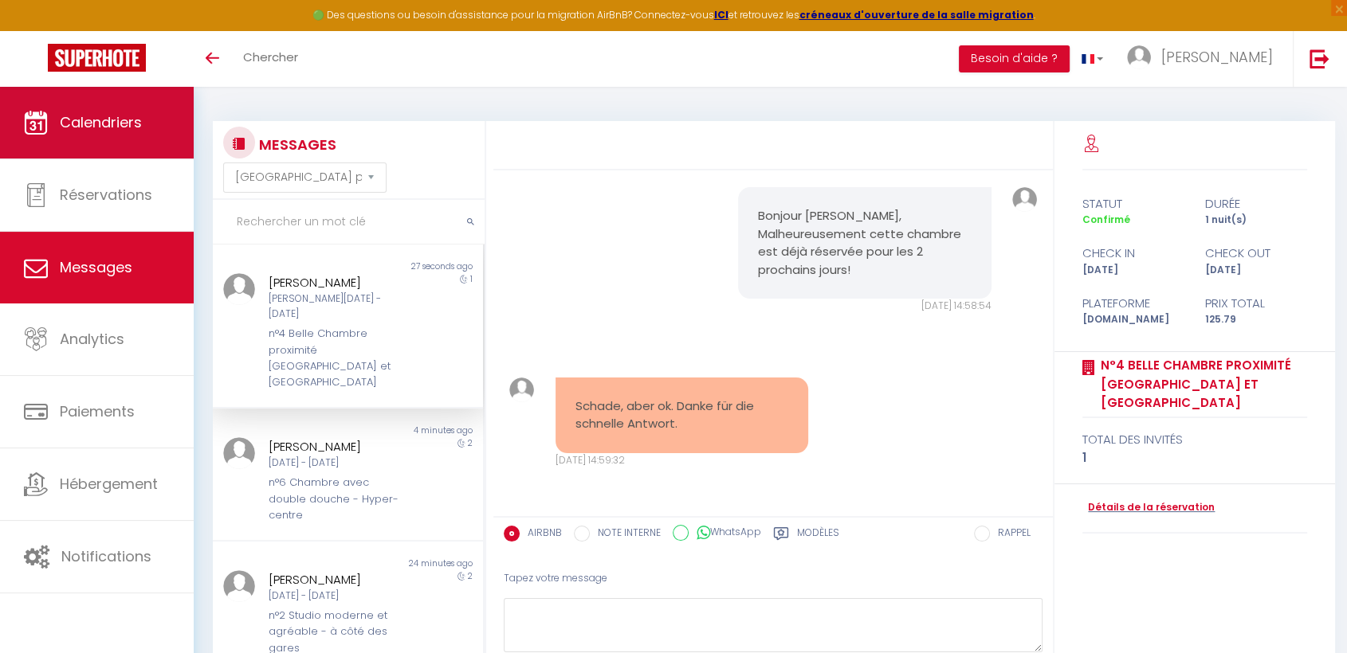
click at [90, 124] on span "Calendriers" at bounding box center [101, 122] width 82 height 20
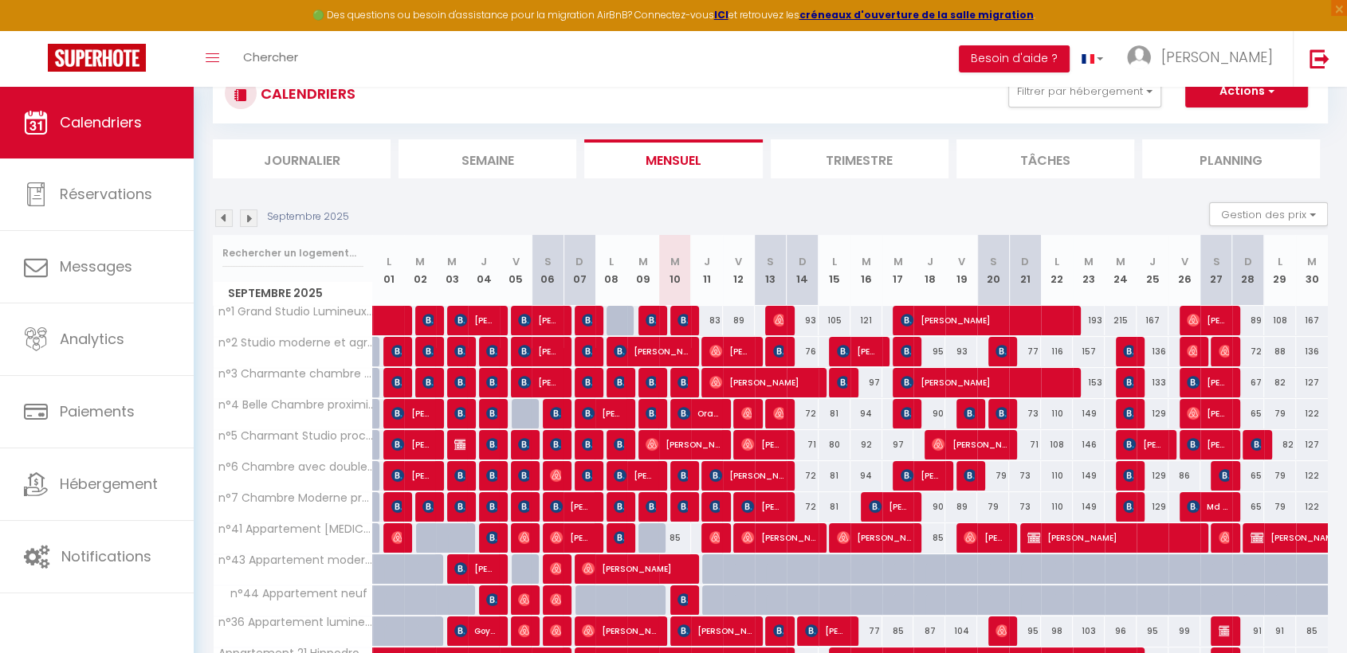
scroll to position [88, 0]
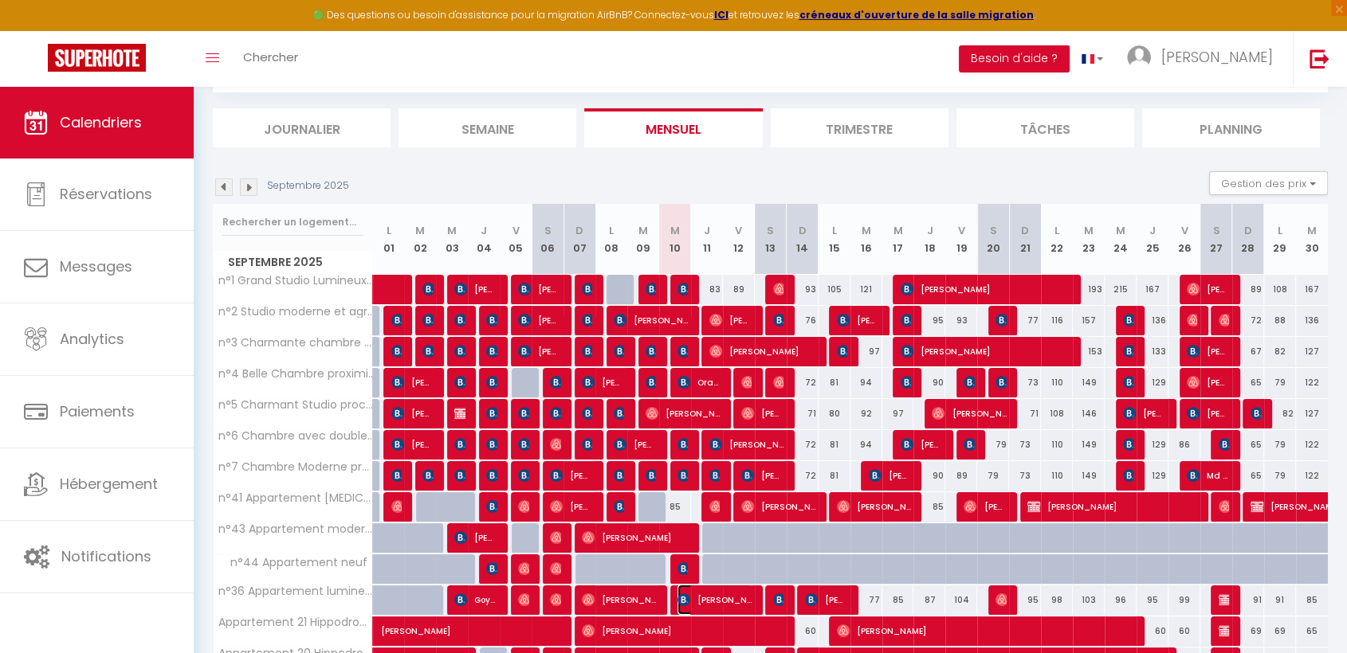
click at [730, 601] on span "Hatem CHEMAK CHEBBI" at bounding box center [714, 600] width 74 height 30
select select "OK"
select select "KO"
select select "0"
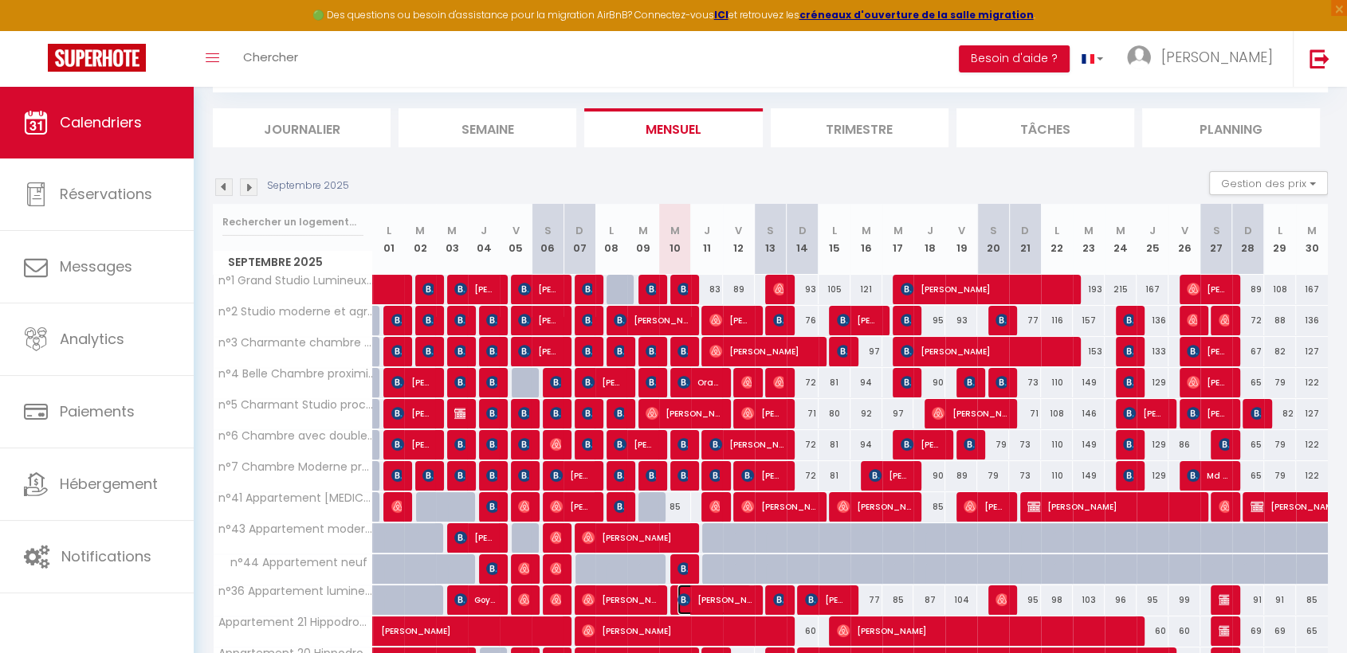
select select "1"
select select
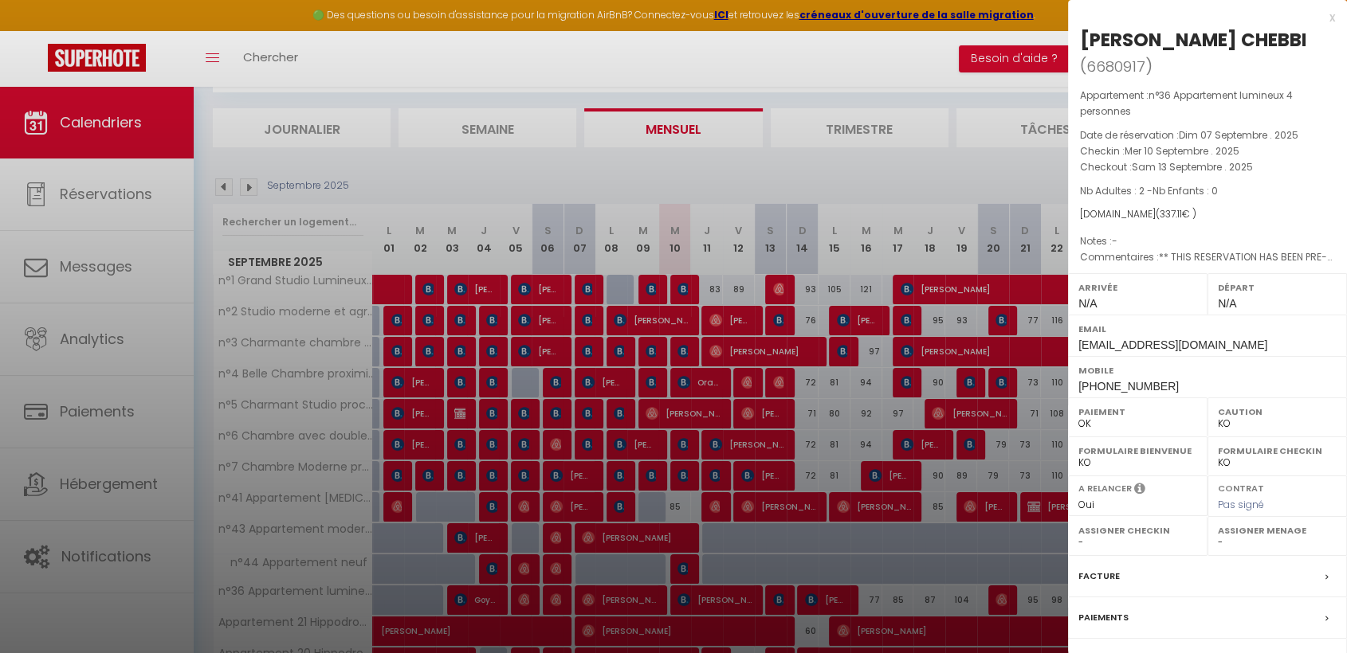
click at [734, 602] on div at bounding box center [673, 326] width 1347 height 653
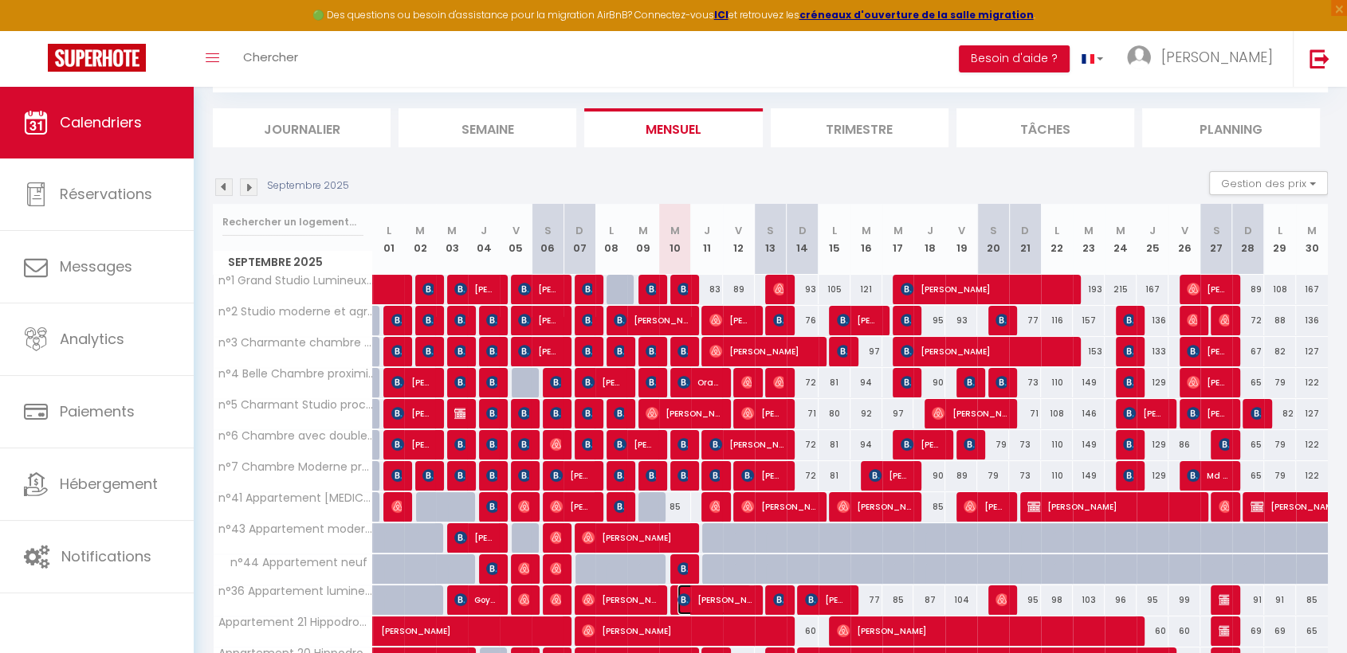
click at [734, 602] on span "Hatem CHEMAK CHEBBI" at bounding box center [714, 600] width 74 height 30
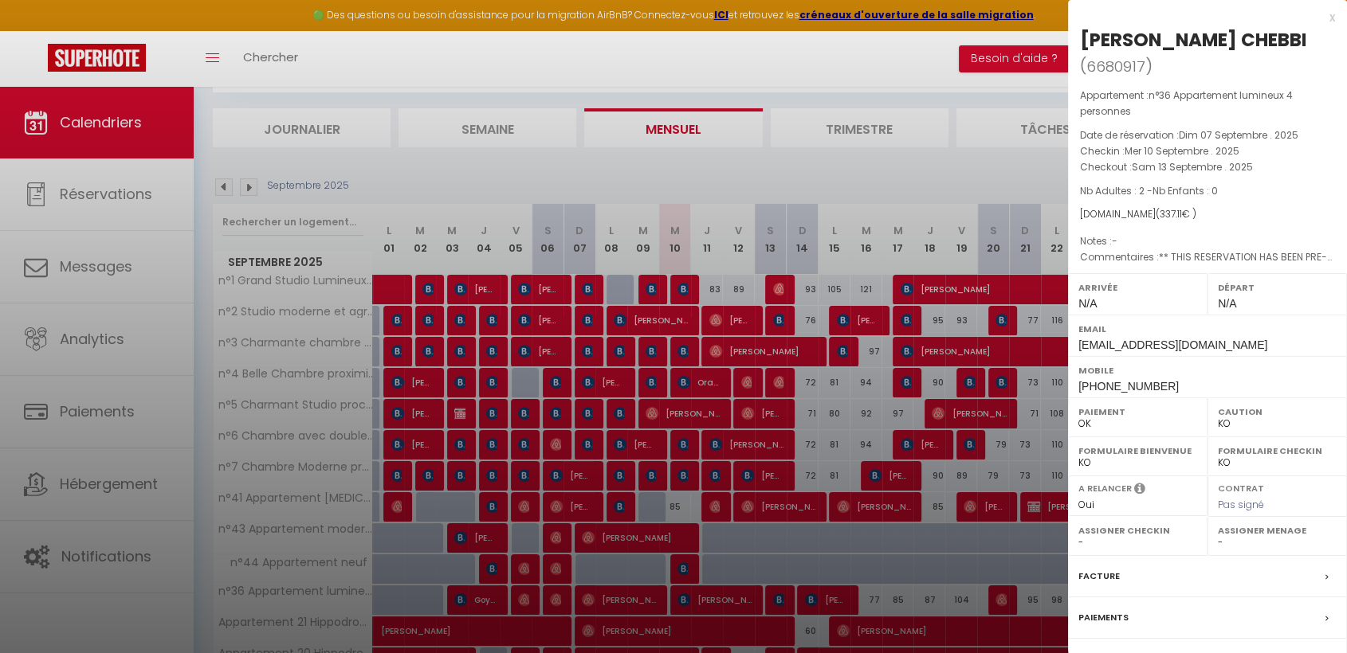
click at [719, 591] on div at bounding box center [673, 326] width 1347 height 653
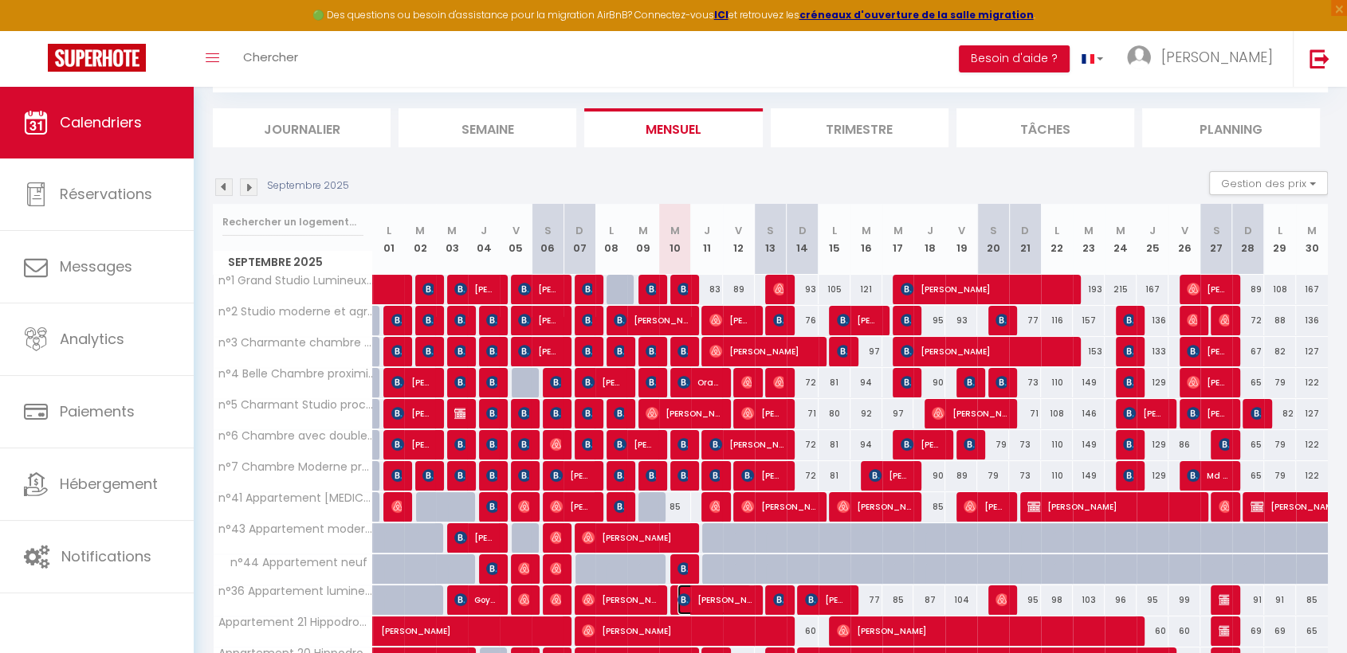
click at [715, 596] on span "Hatem CHEMAK CHEBBI" at bounding box center [714, 600] width 74 height 30
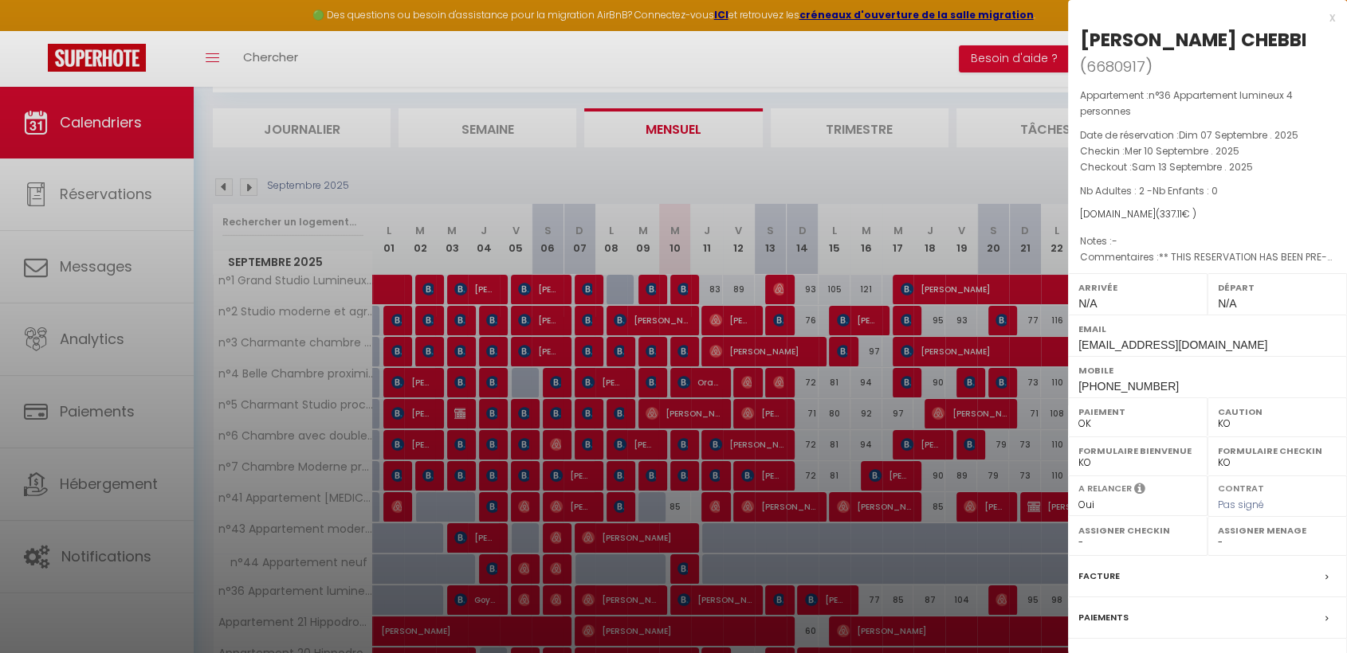
click at [821, 601] on div at bounding box center [673, 326] width 1347 height 653
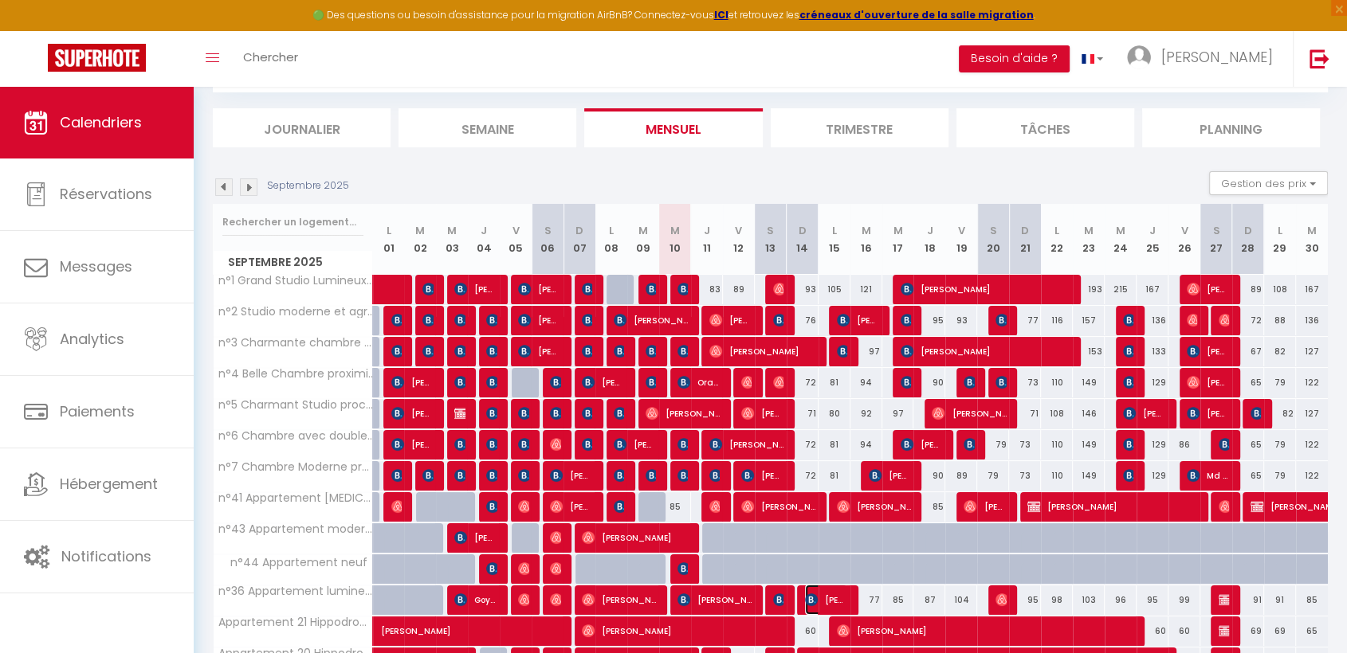
click at [821, 601] on span "[PERSON_NAME]" at bounding box center [826, 600] width 42 height 30
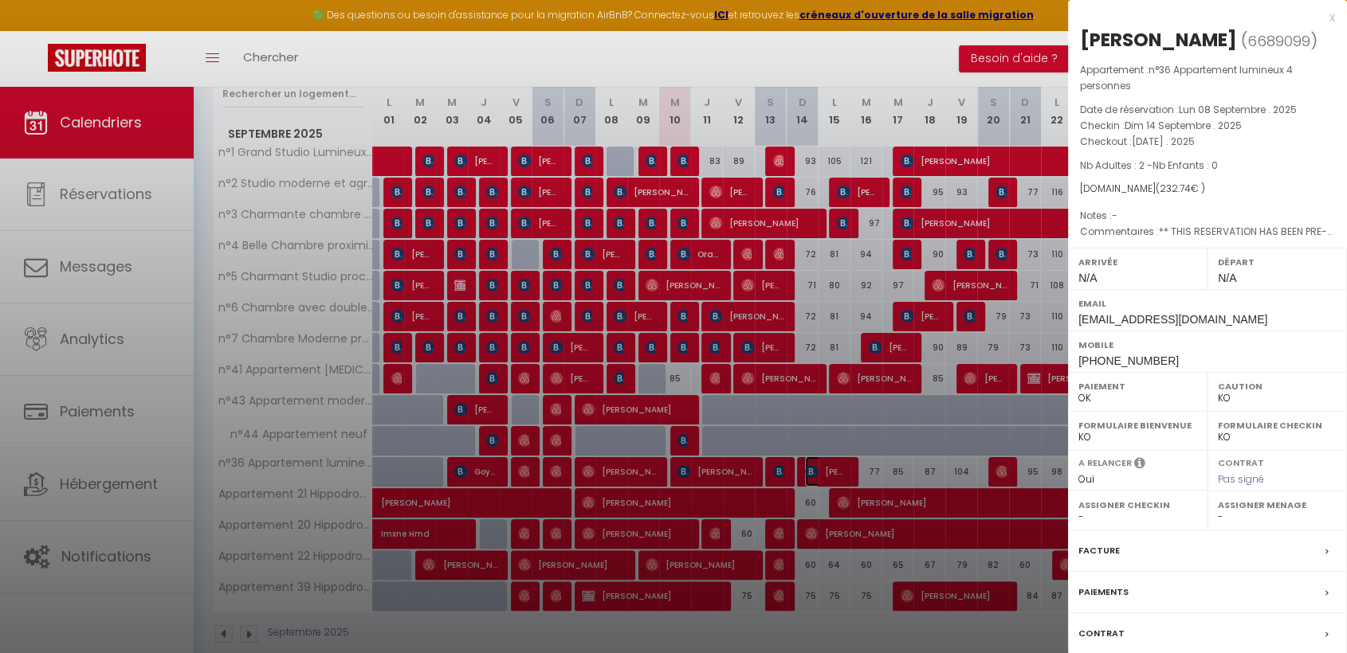
scroll to position [240, 0]
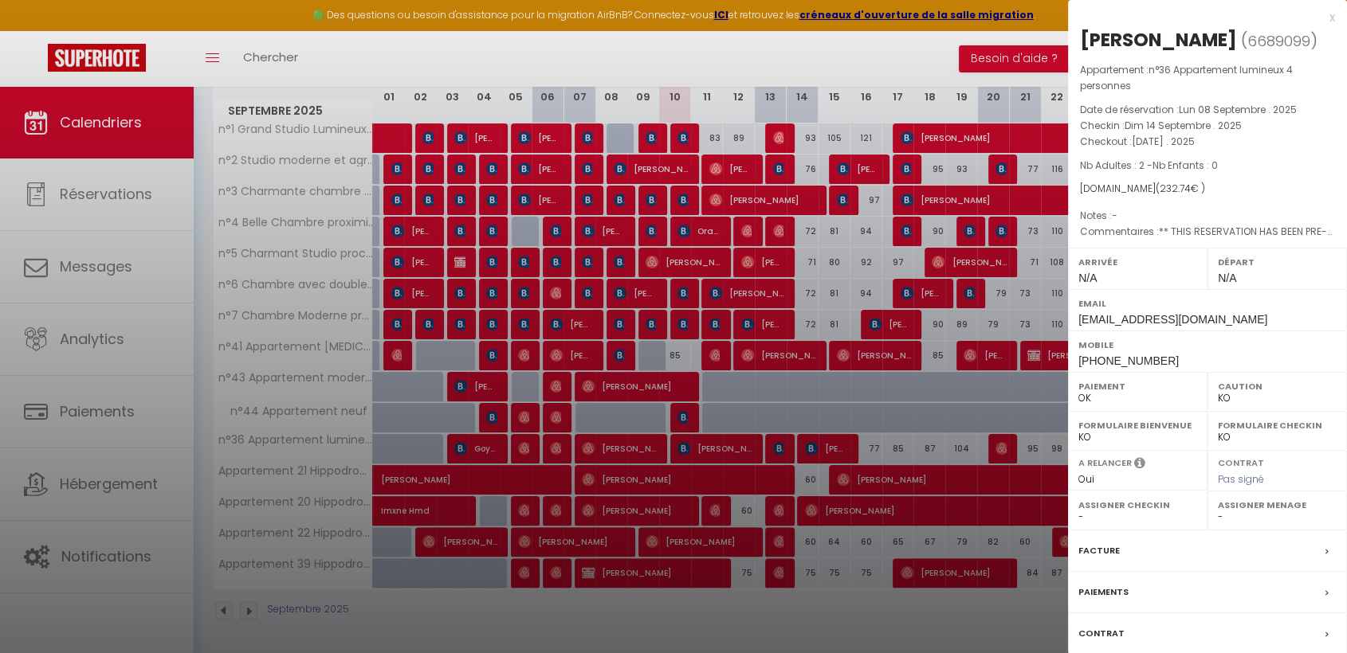
click at [1332, 18] on div "x" at bounding box center [1201, 17] width 267 height 19
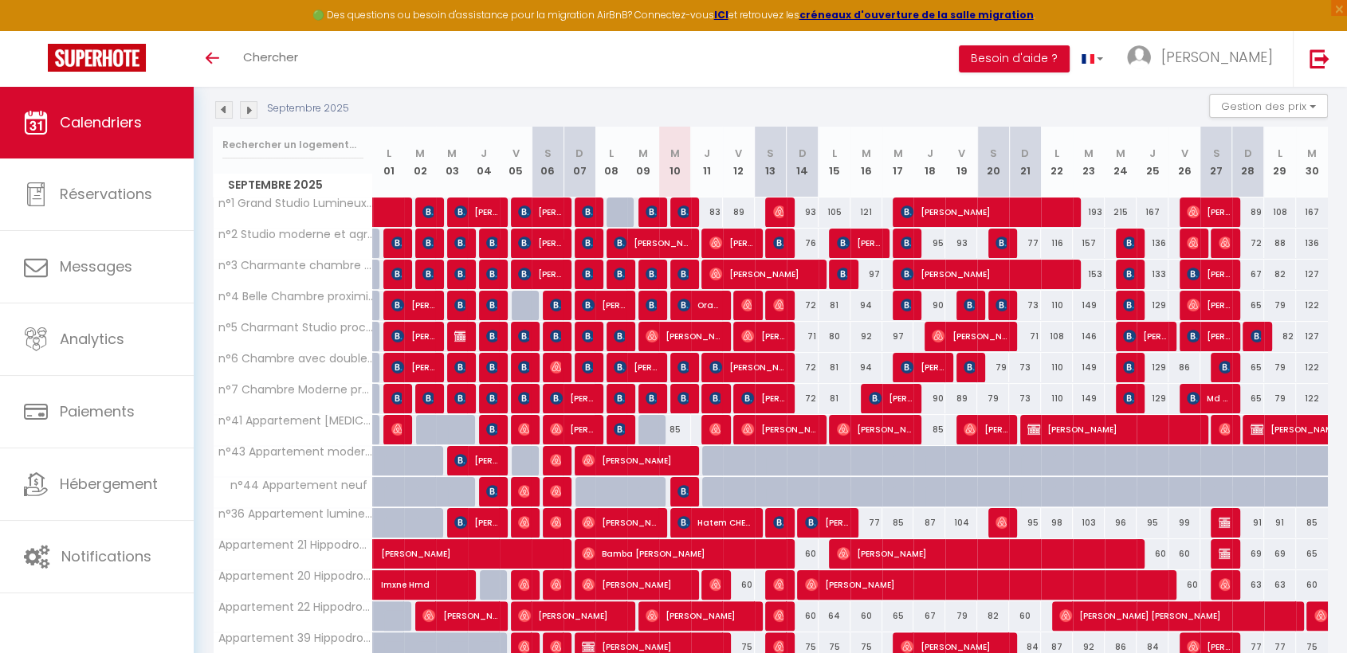
scroll to position [177, 0]
